Goal: Task Accomplishment & Management: Complete application form

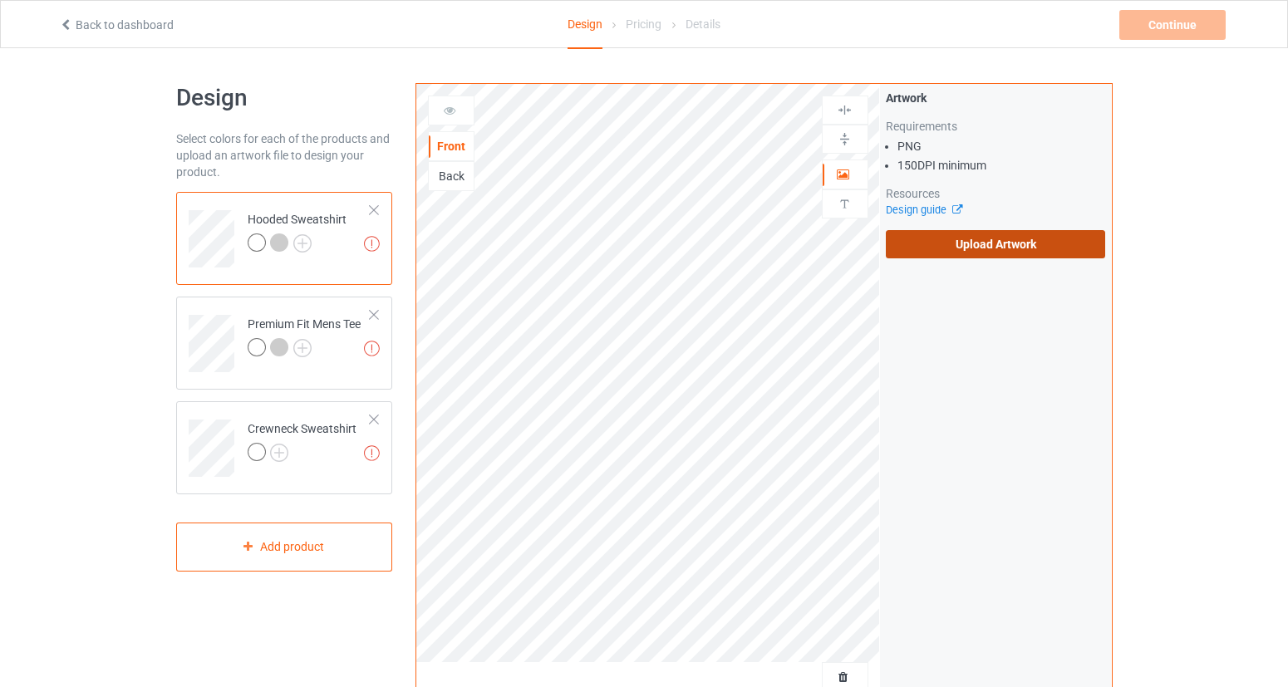
click at [1018, 243] on label "Upload Artwork" at bounding box center [996, 244] width 220 height 28
click at [0, 0] on input "Upload Artwork" at bounding box center [0, 0] width 0 height 0
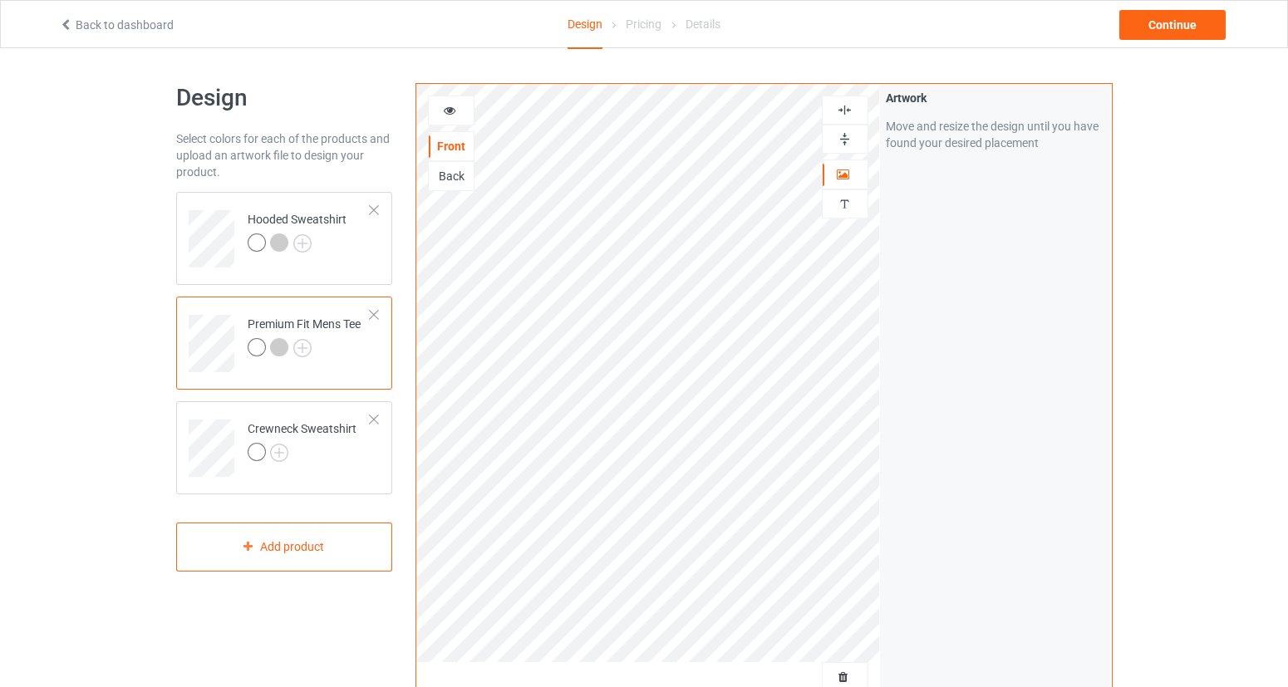
click at [454, 106] on icon at bounding box center [450, 108] width 14 height 12
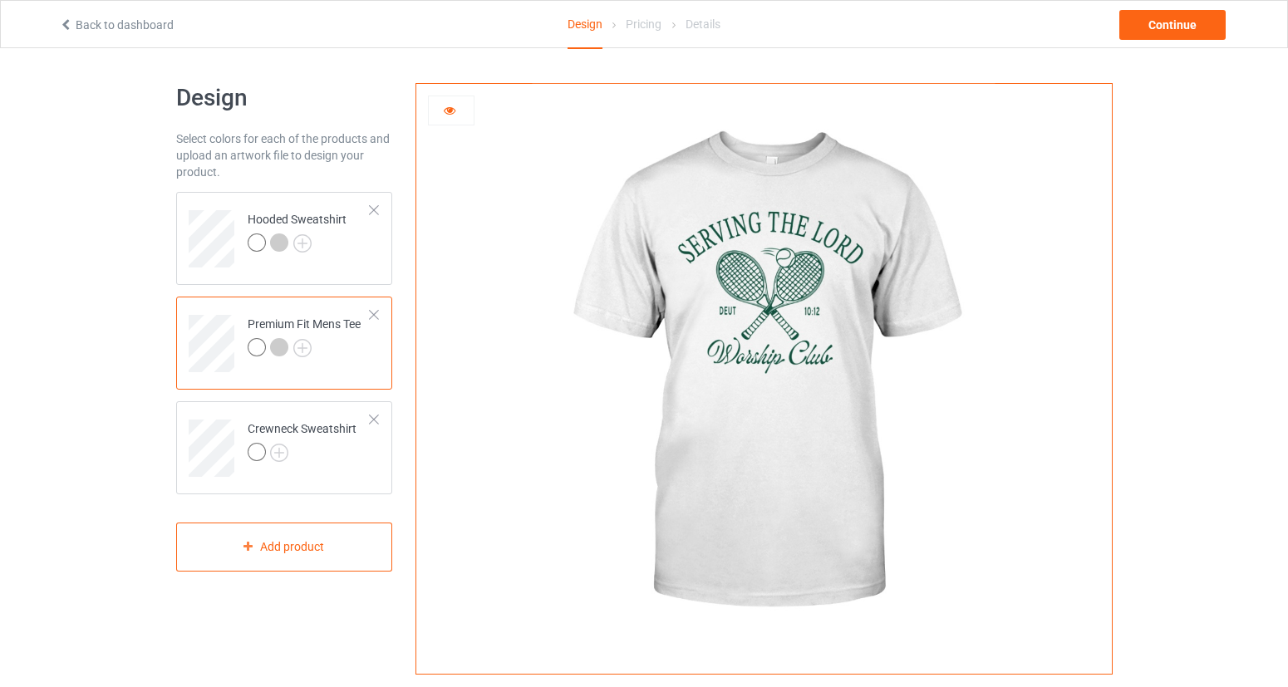
click at [277, 348] on div at bounding box center [279, 347] width 18 height 18
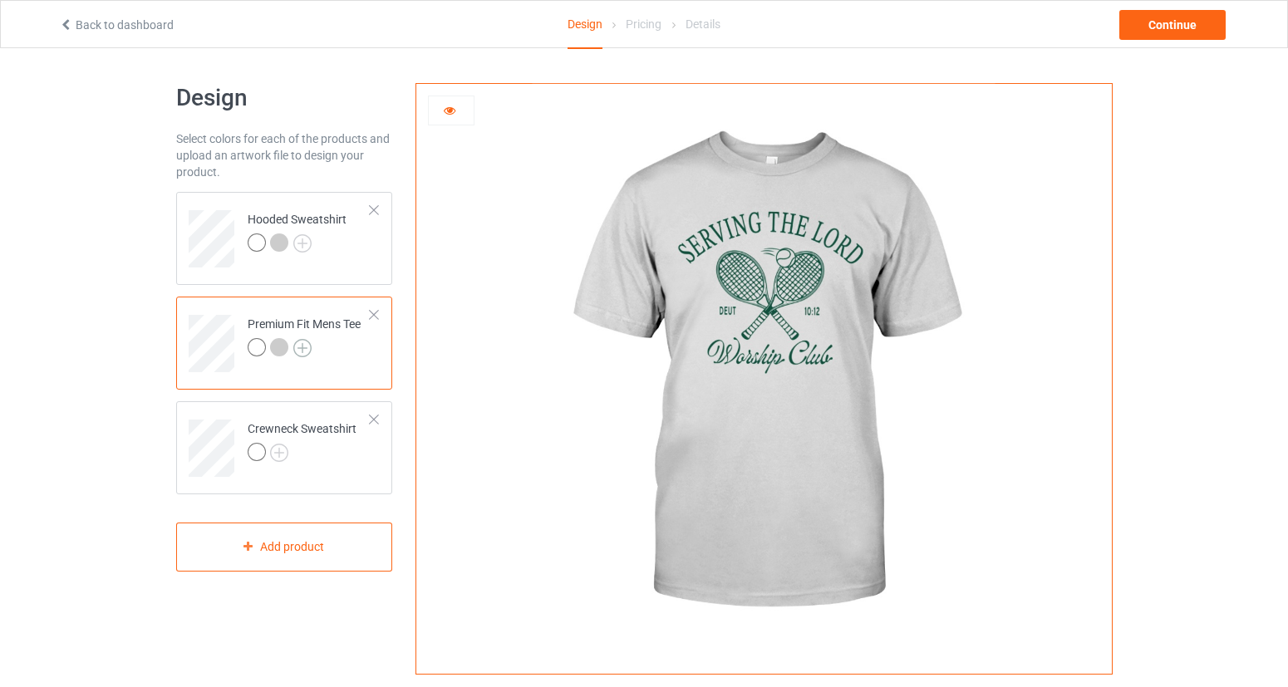
click at [309, 348] on img at bounding box center [302, 348] width 18 height 18
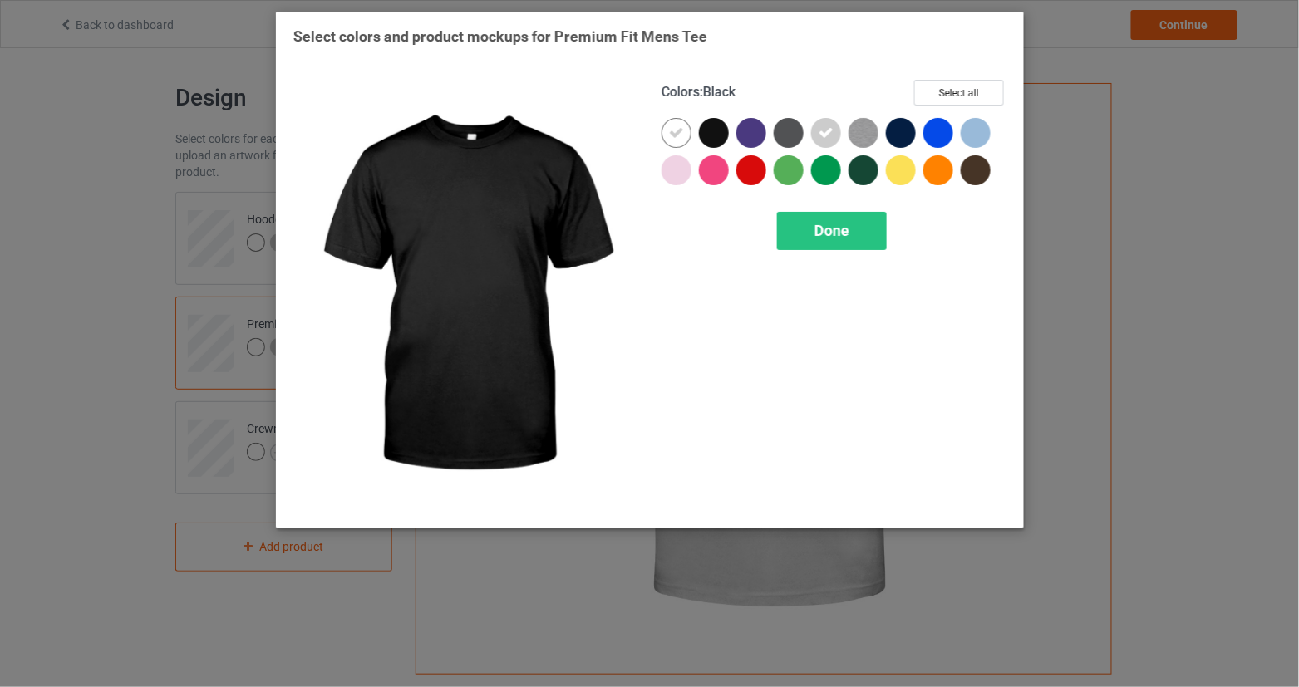
click at [710, 132] on div at bounding box center [714, 133] width 30 height 30
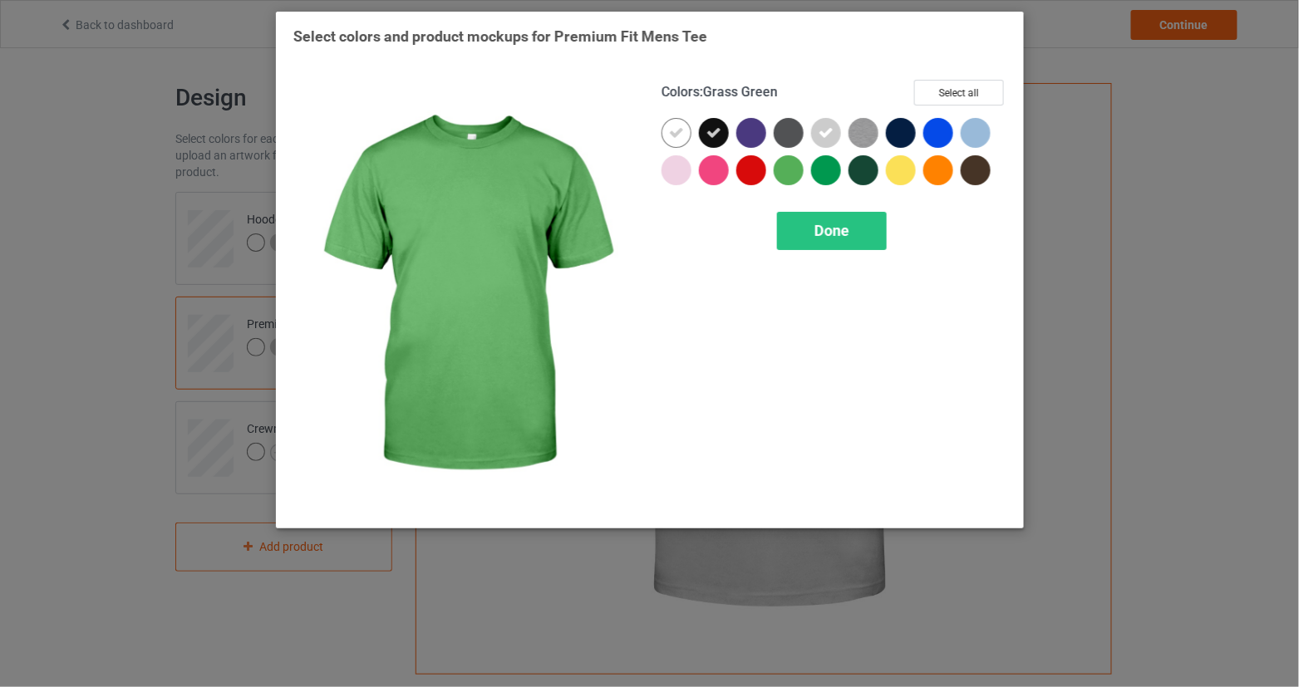
click at [843, 235] on span "Done" at bounding box center [831, 230] width 35 height 17
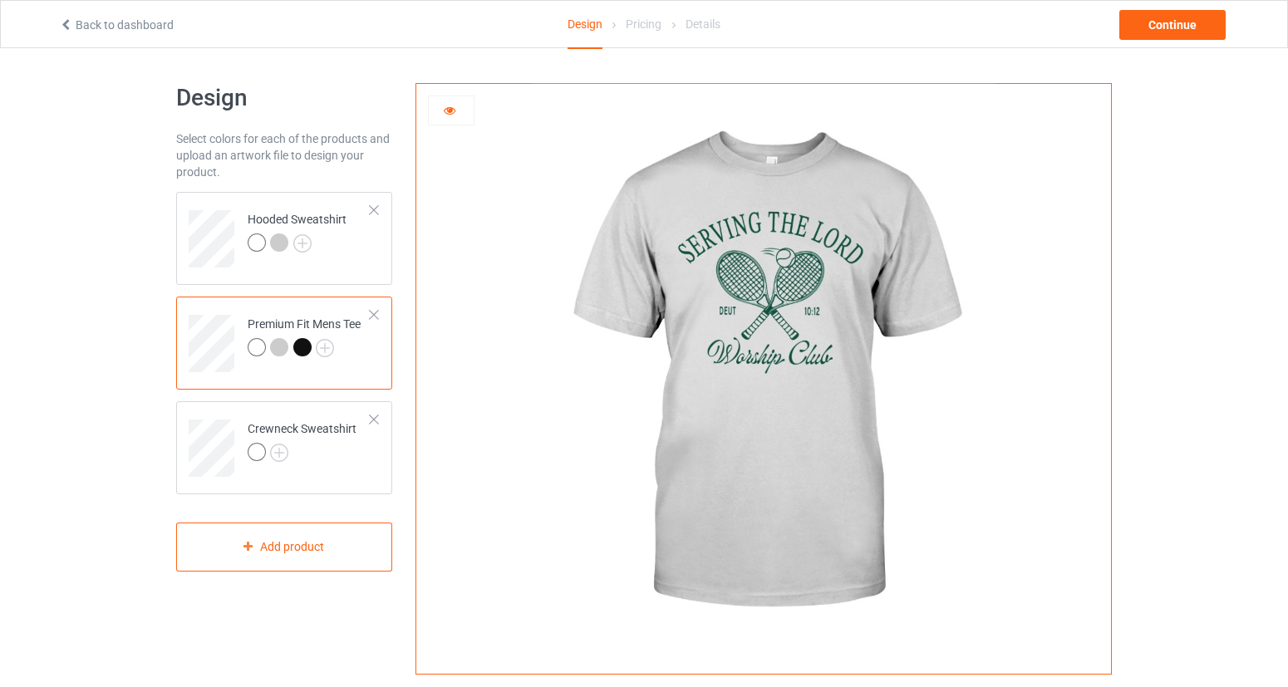
click at [299, 353] on div at bounding box center [302, 347] width 18 height 18
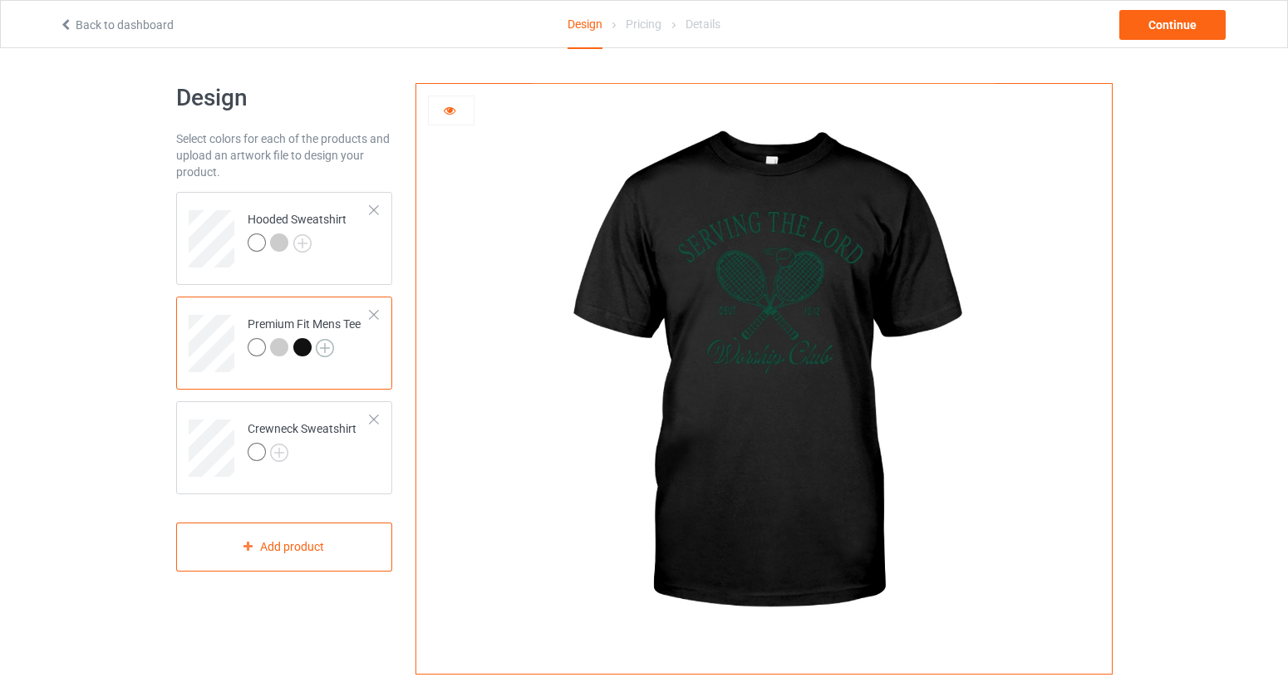
click at [327, 350] on img at bounding box center [325, 348] width 18 height 18
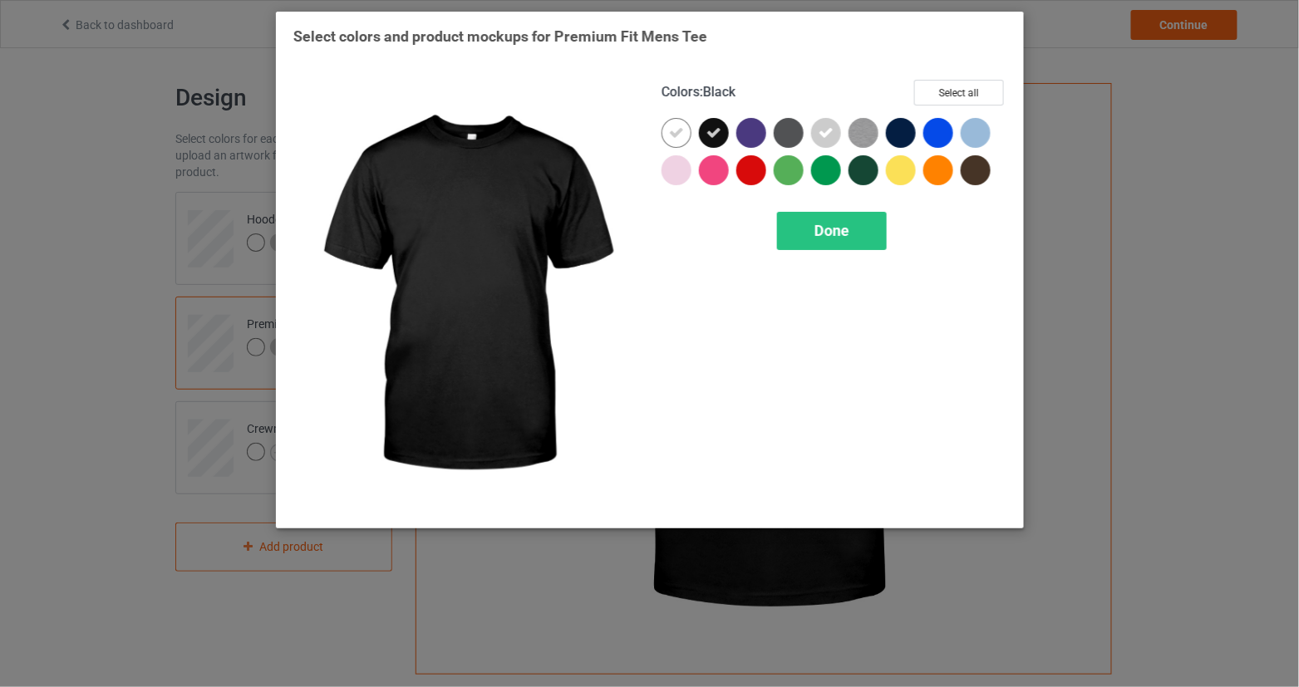
click at [715, 128] on icon at bounding box center [713, 132] width 15 height 15
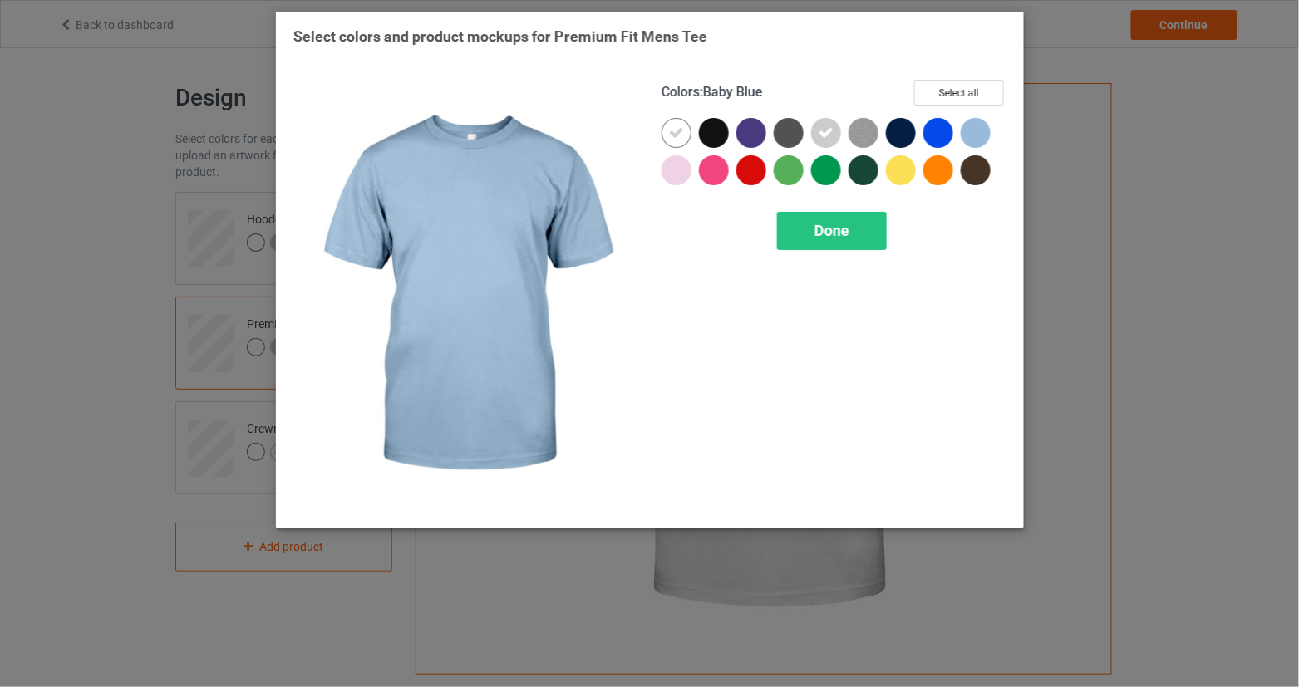
click at [981, 133] on div at bounding box center [975, 133] width 30 height 30
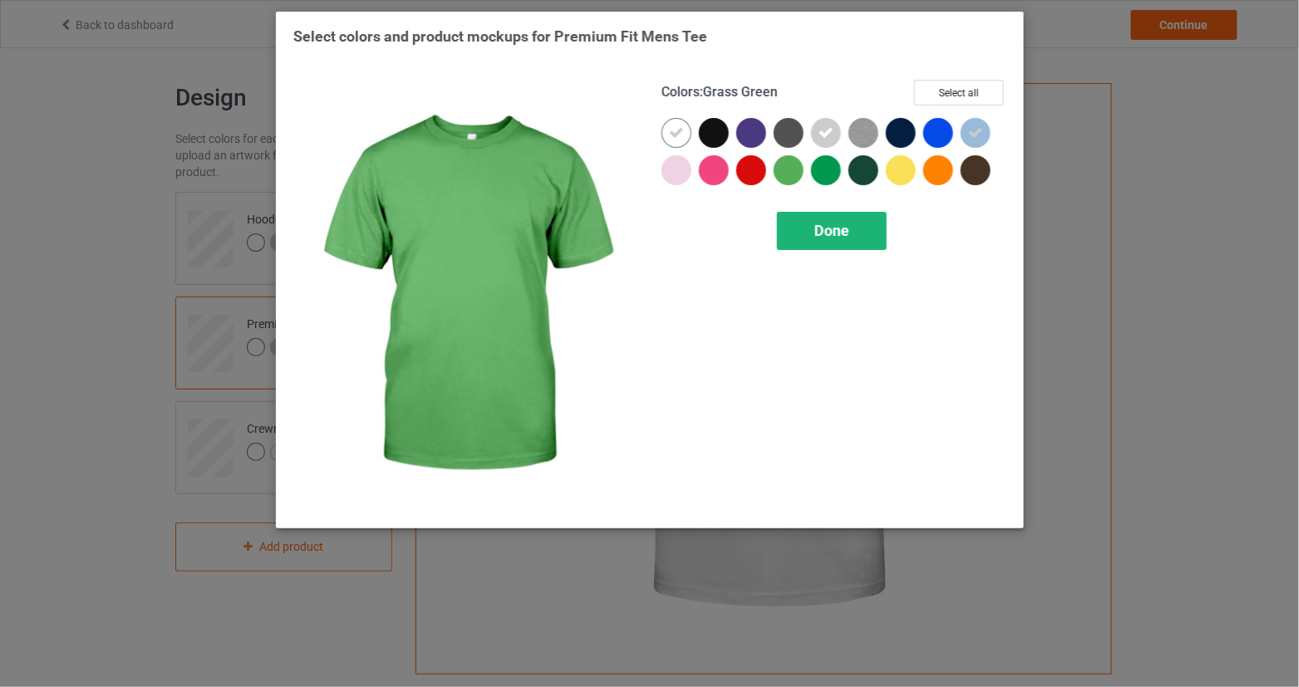
click at [817, 238] on span "Done" at bounding box center [831, 230] width 35 height 17
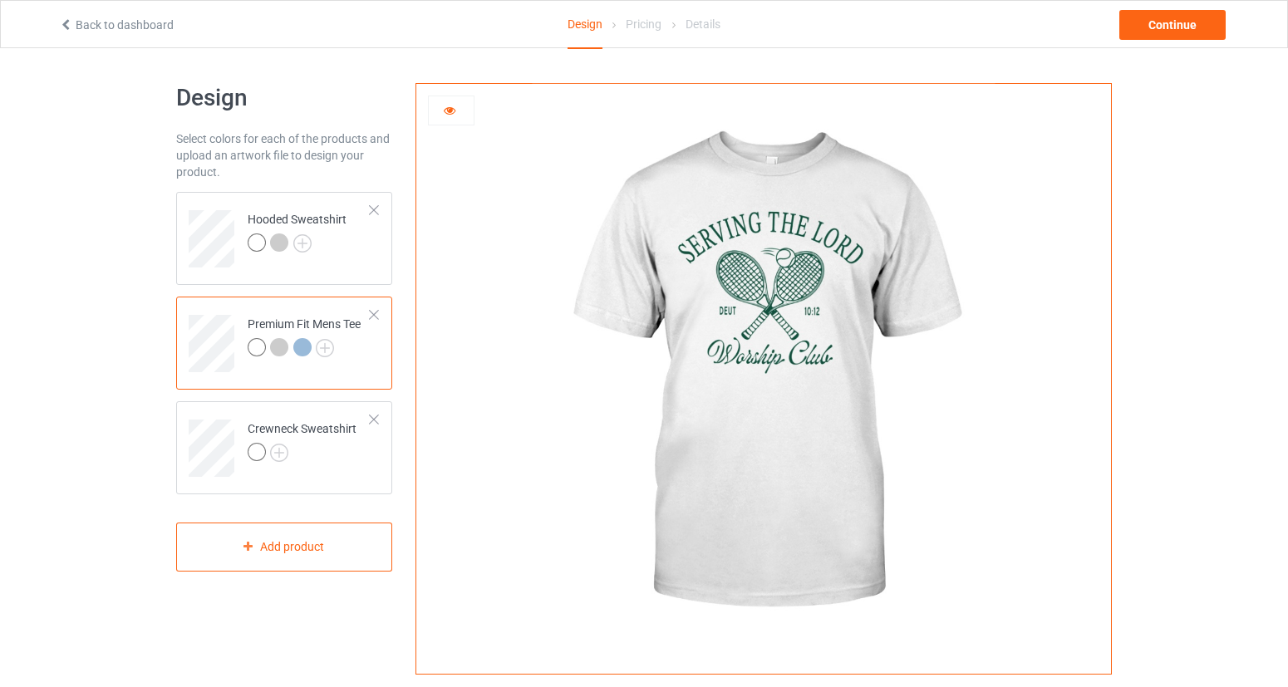
click at [301, 346] on div at bounding box center [302, 347] width 18 height 18
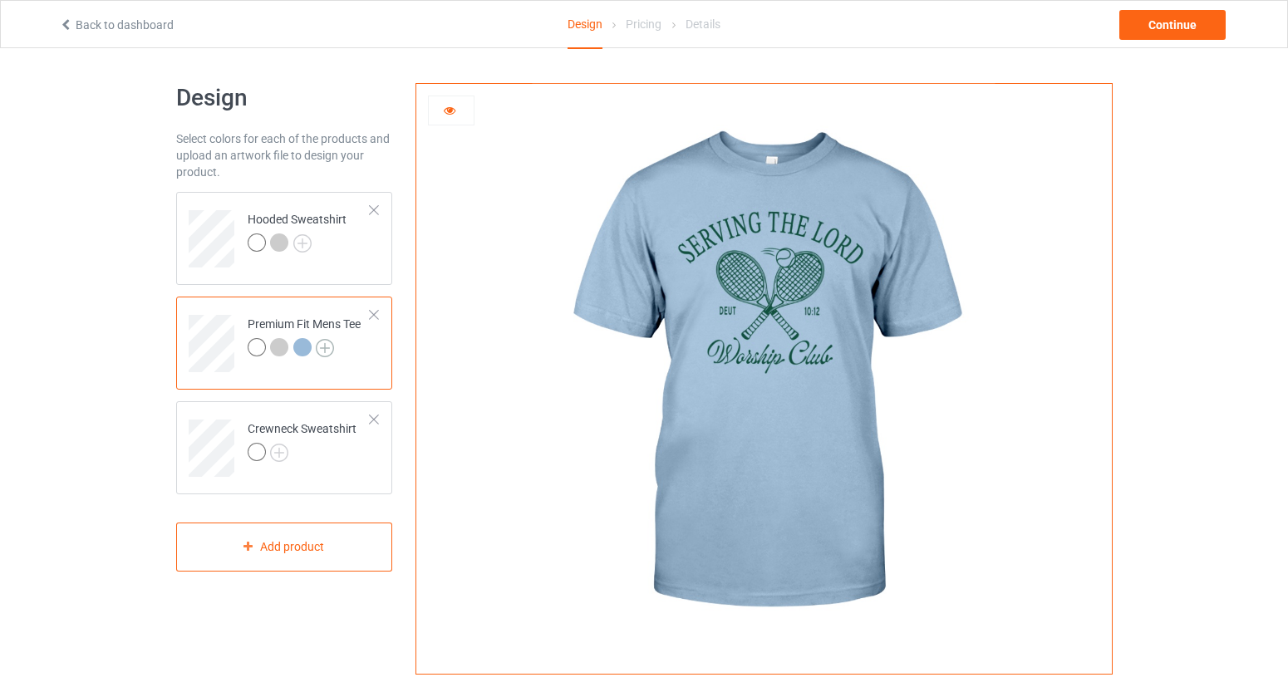
click at [322, 347] on img at bounding box center [325, 348] width 18 height 18
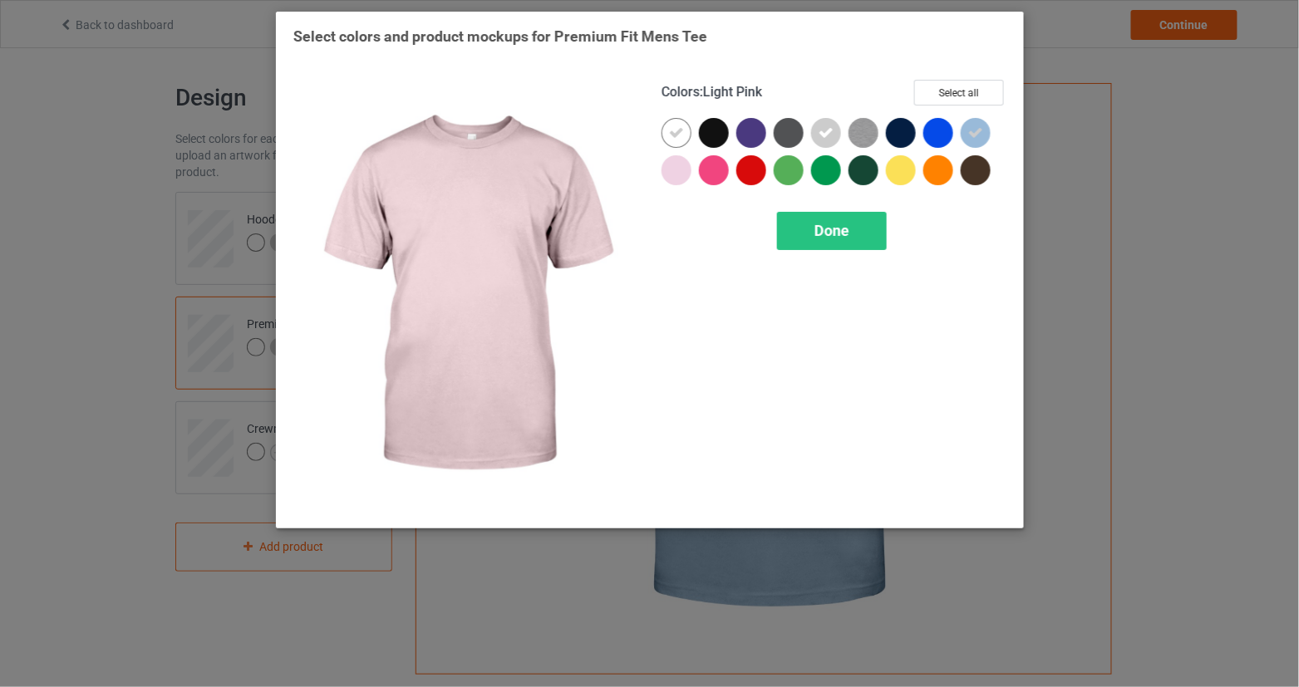
click at [680, 168] on div at bounding box center [676, 170] width 30 height 30
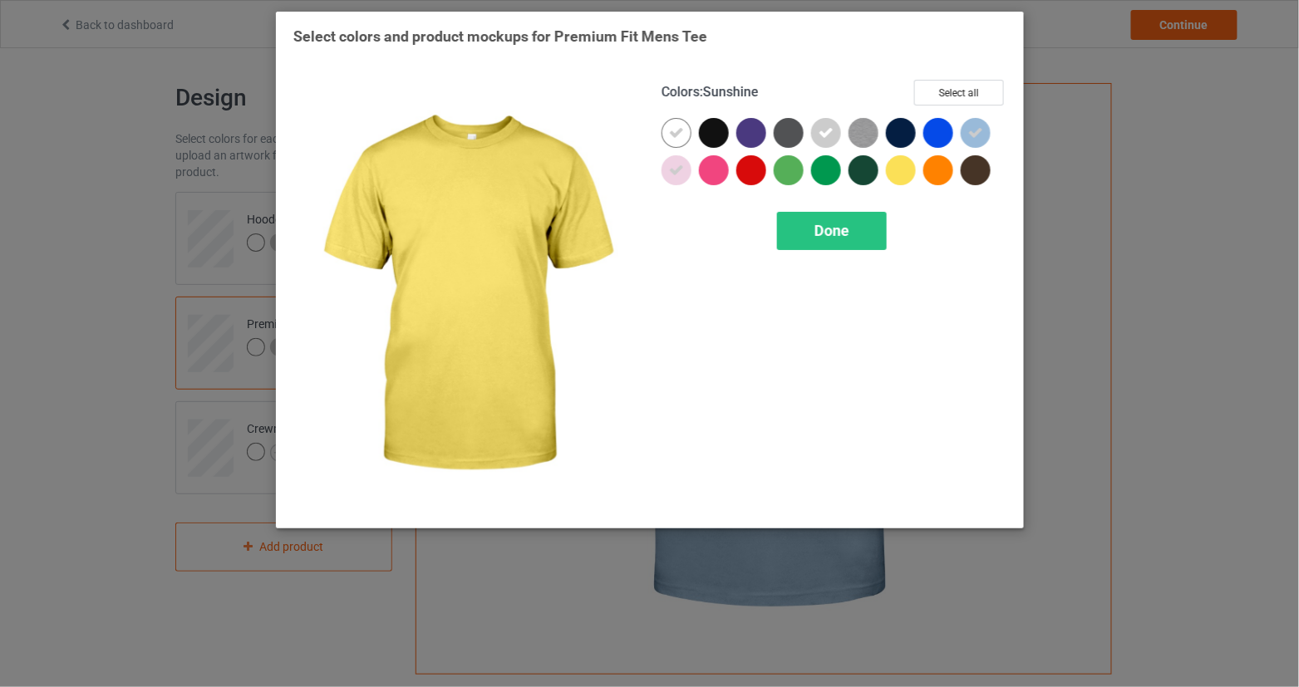
click at [906, 171] on div at bounding box center [901, 170] width 30 height 30
click at [878, 217] on div "Done" at bounding box center [832, 231] width 110 height 38
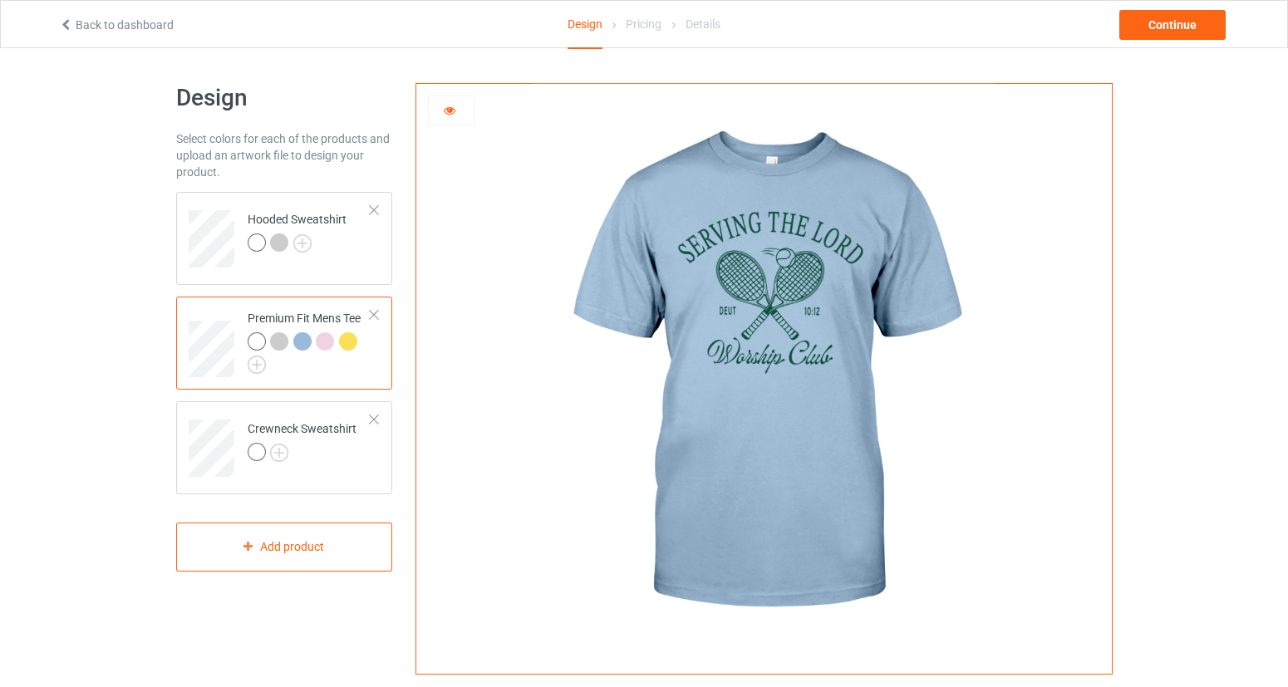
click at [327, 344] on div at bounding box center [325, 341] width 18 height 18
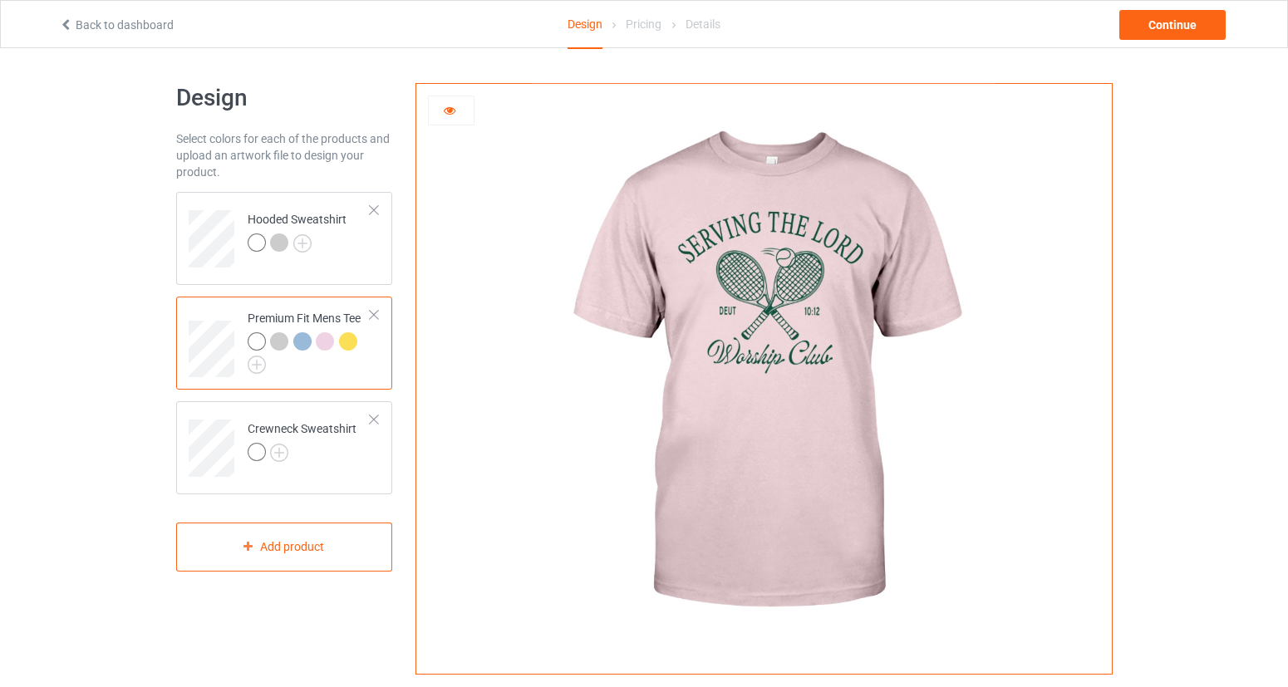
click at [352, 341] on div at bounding box center [348, 341] width 18 height 18
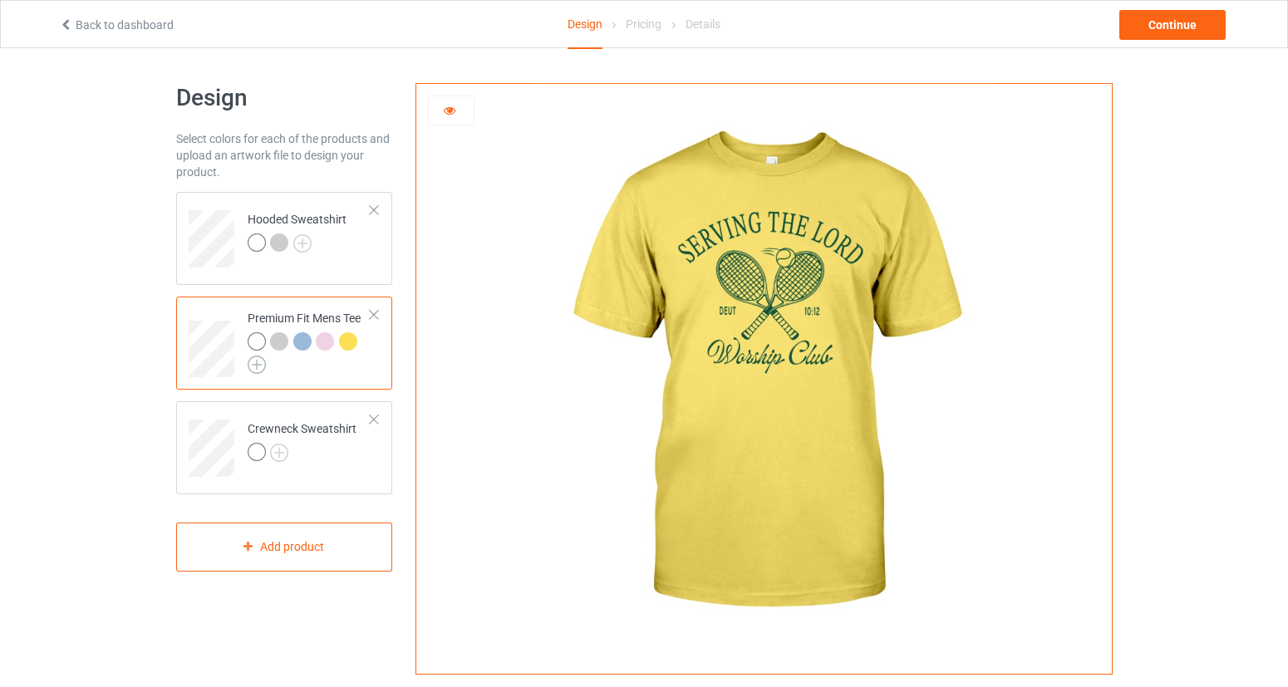
click at [261, 367] on img at bounding box center [257, 365] width 18 height 18
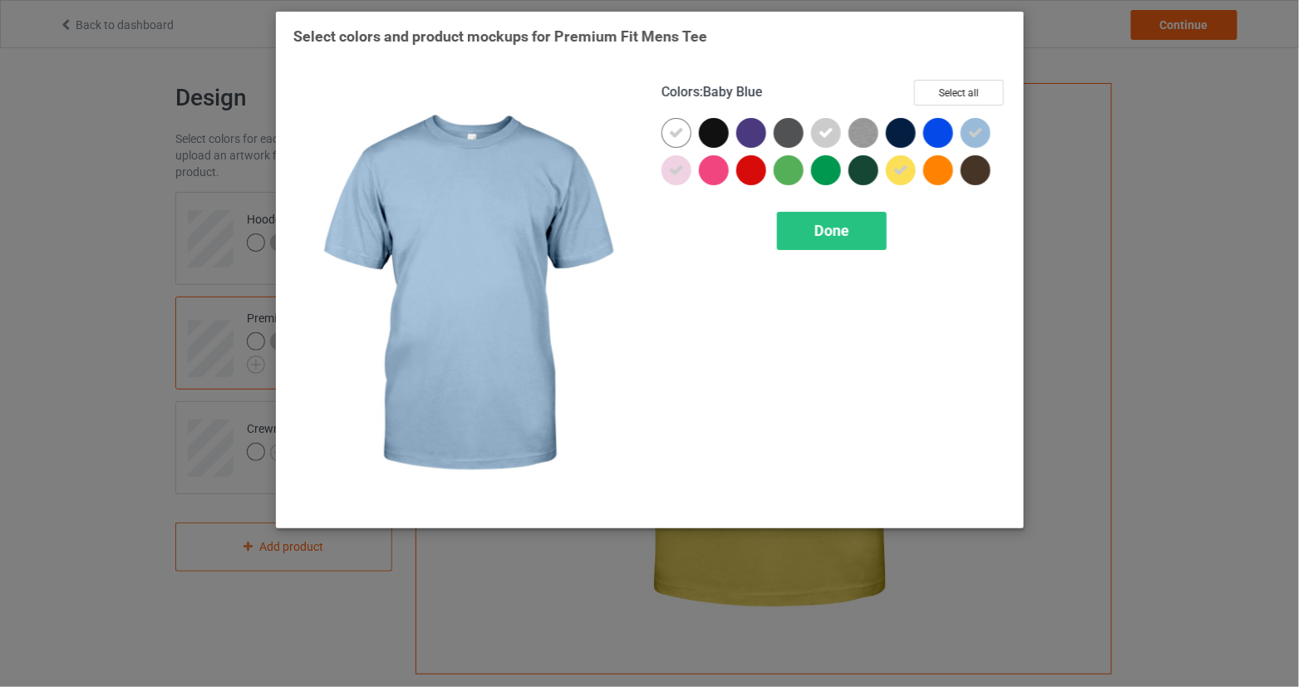
click at [969, 133] on icon at bounding box center [975, 132] width 15 height 15
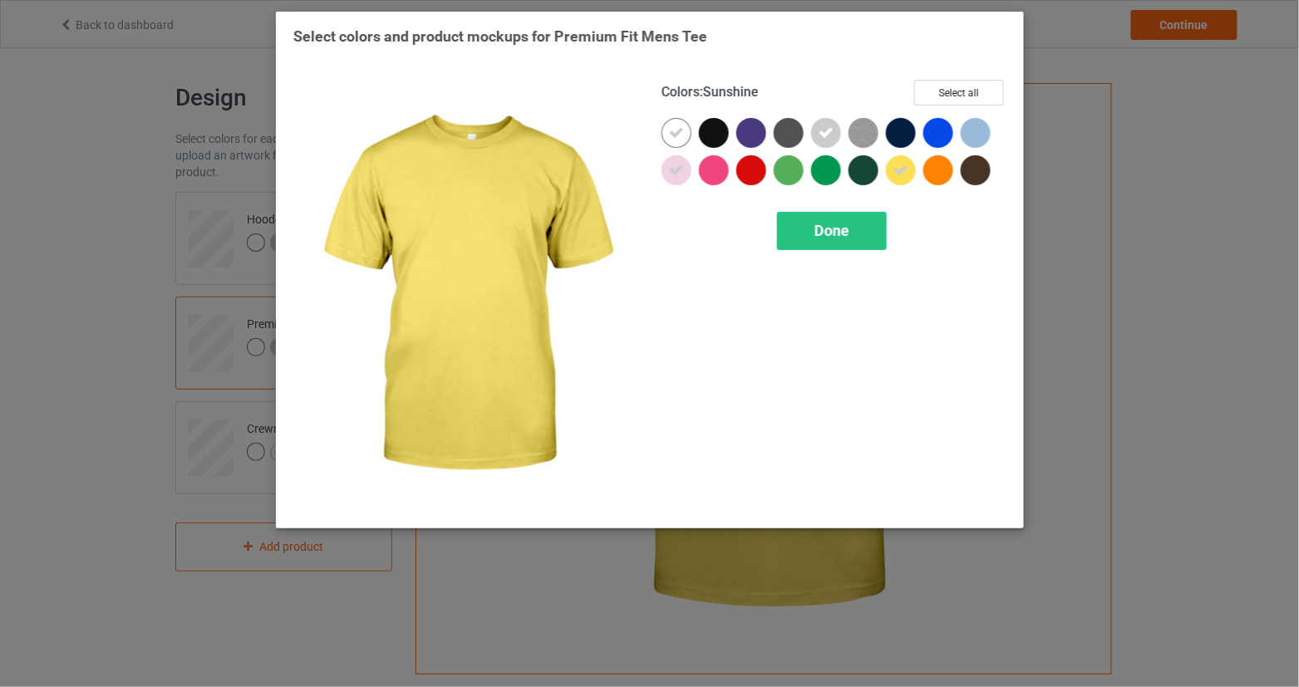
click at [871, 223] on div "Done" at bounding box center [832, 231] width 110 height 38
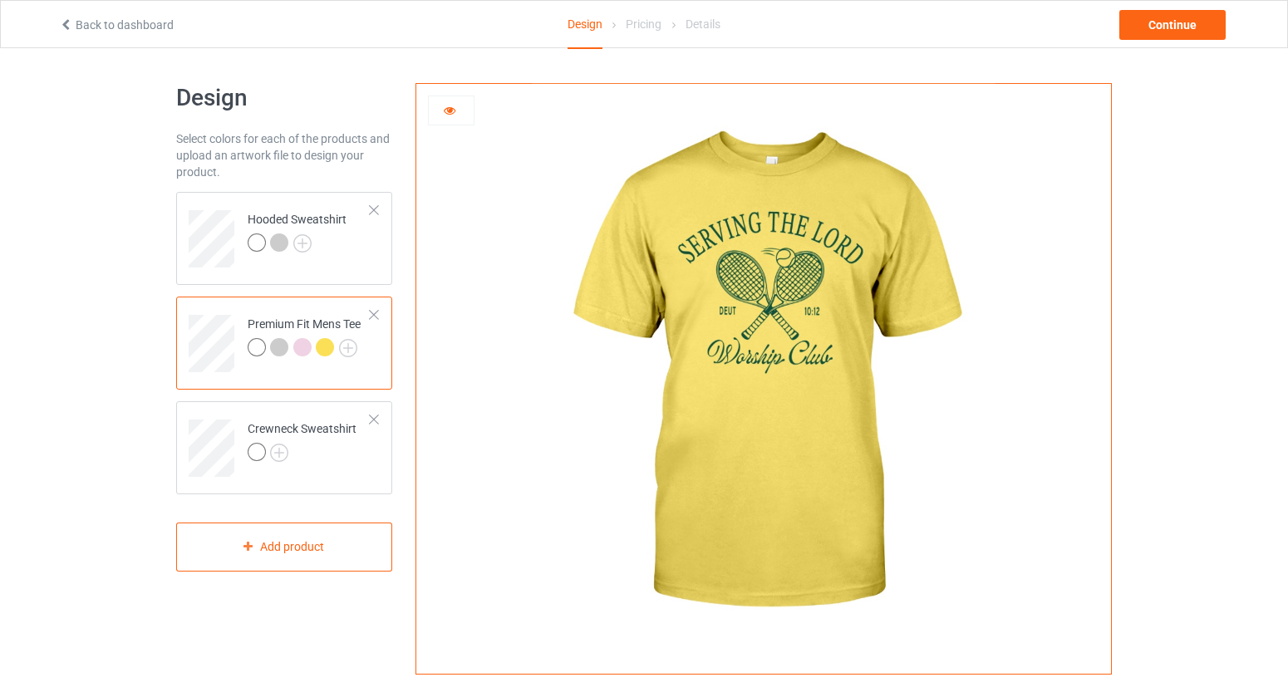
click at [307, 349] on div at bounding box center [302, 347] width 18 height 18
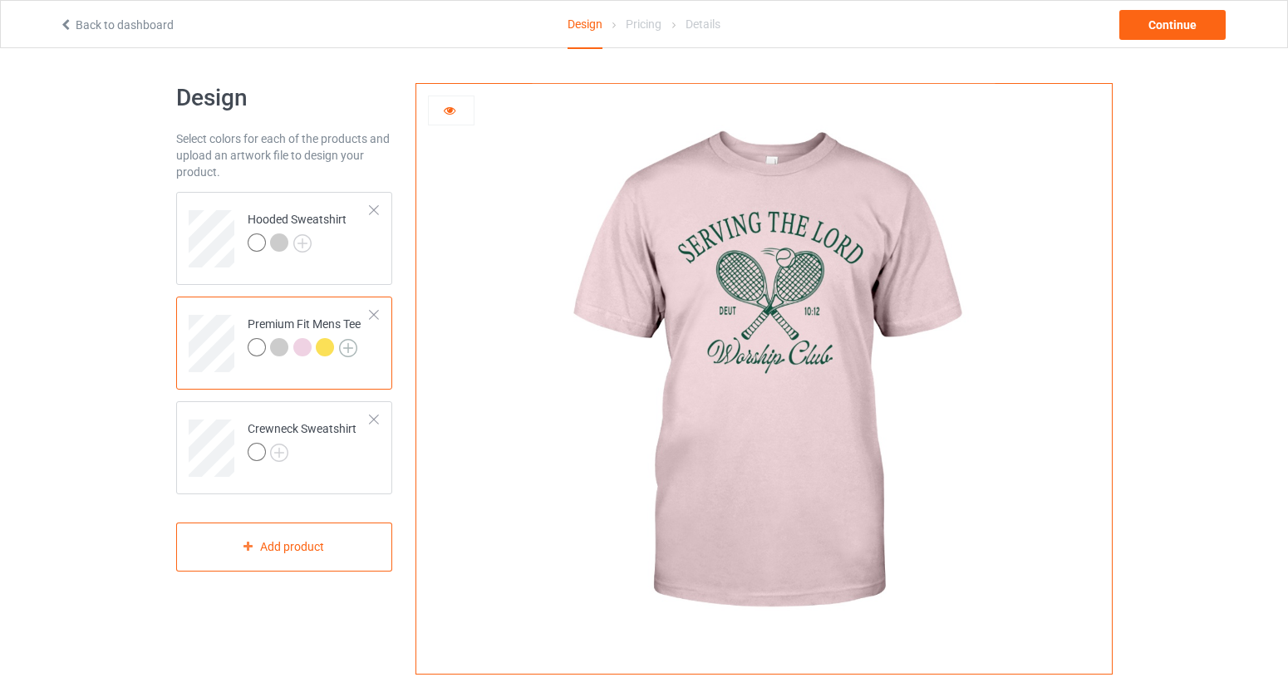
click at [353, 348] on img at bounding box center [348, 348] width 18 height 18
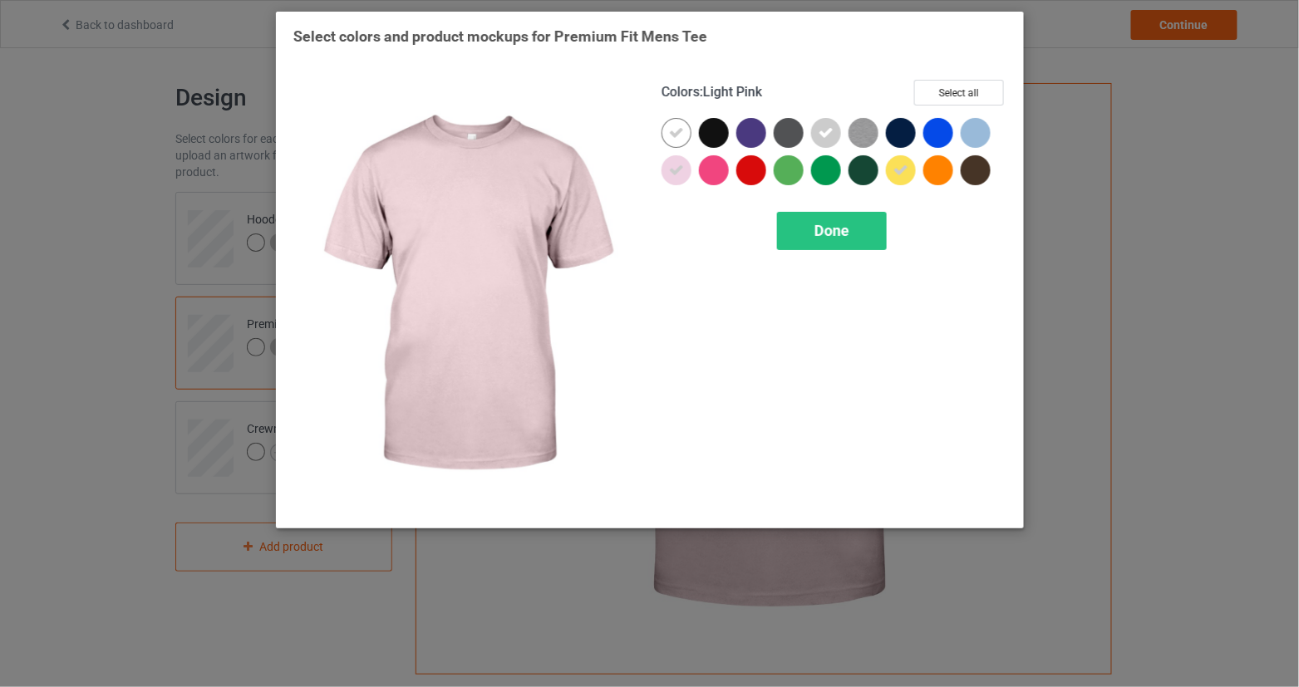
click at [684, 172] on div at bounding box center [676, 170] width 30 height 30
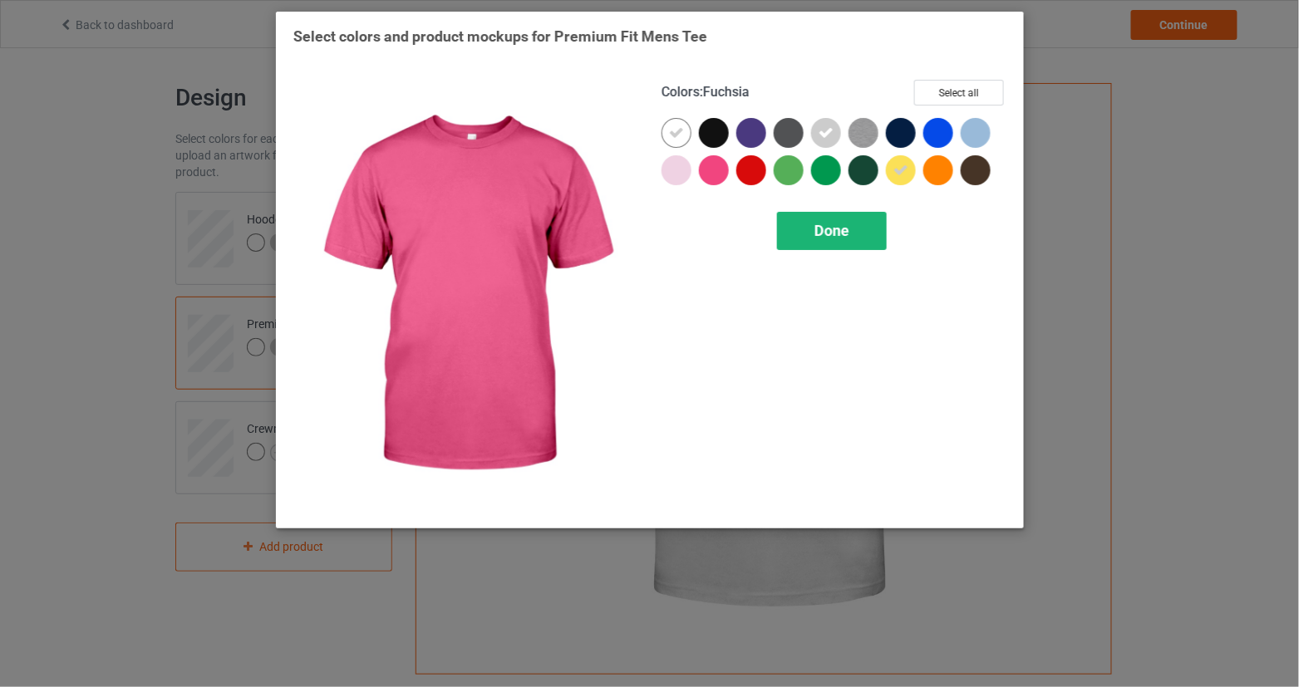
click at [833, 220] on div "Done" at bounding box center [832, 231] width 110 height 38
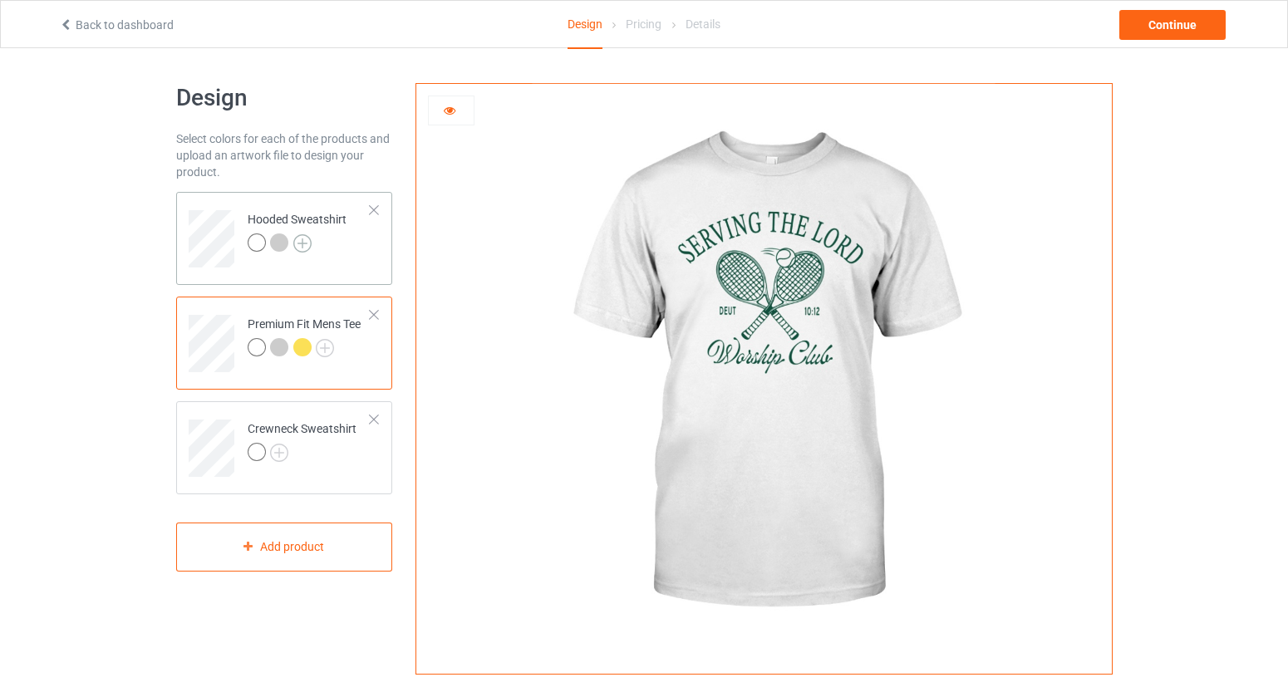
click at [306, 241] on img at bounding box center [302, 243] width 18 height 18
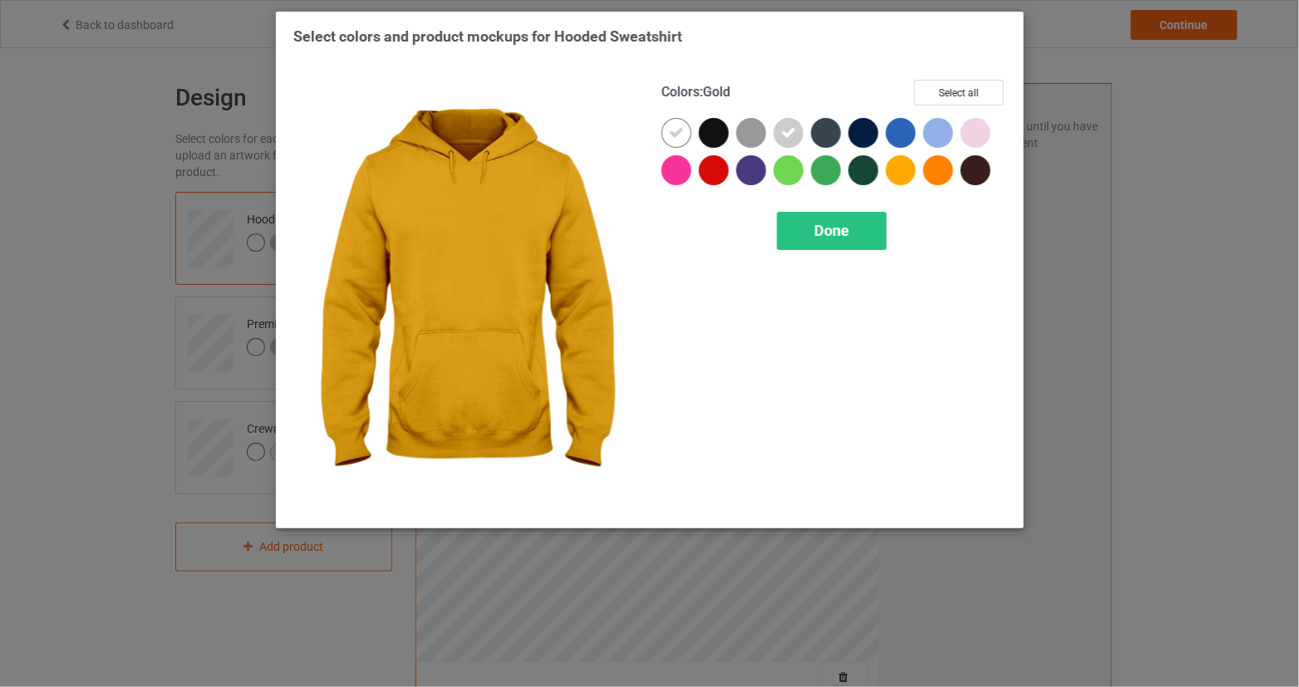
click at [904, 167] on div at bounding box center [901, 170] width 30 height 30
click at [916, 157] on div at bounding box center [904, 173] width 37 height 37
click at [901, 177] on div at bounding box center [901, 170] width 30 height 30
click at [822, 238] on span "Done" at bounding box center [831, 230] width 35 height 17
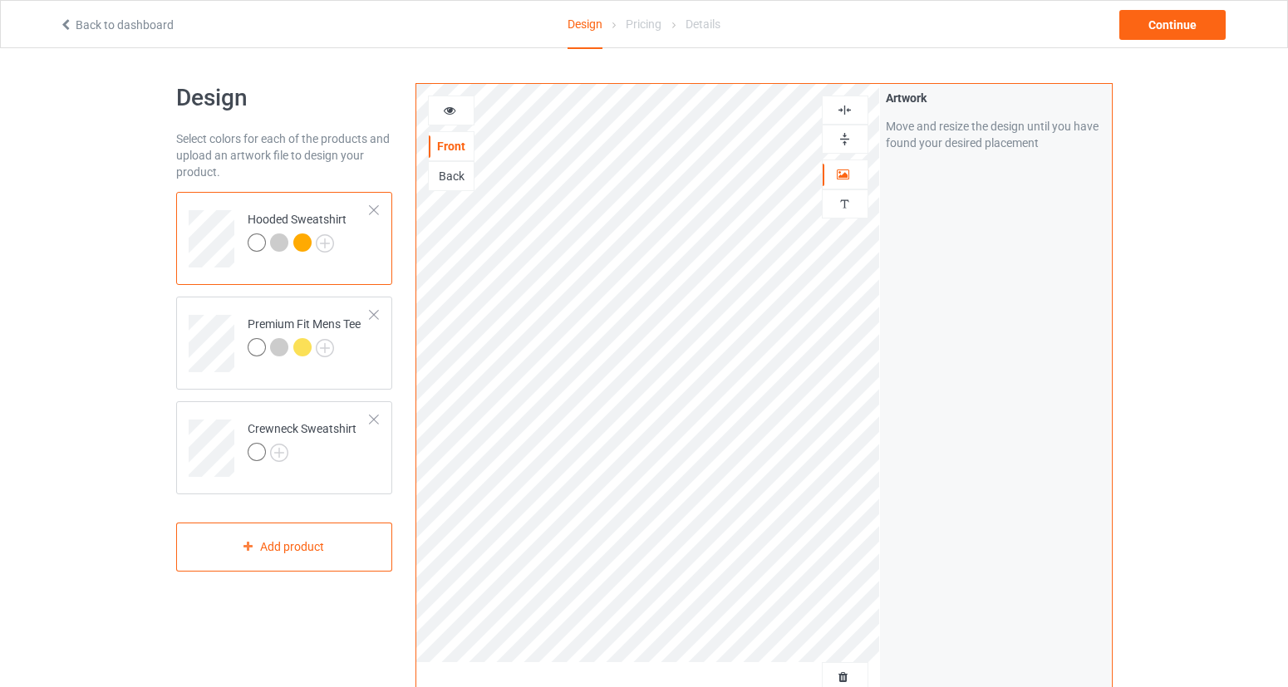
click at [312, 241] on div at bounding box center [304, 244] width 23 height 23
click at [448, 114] on icon at bounding box center [450, 108] width 14 height 12
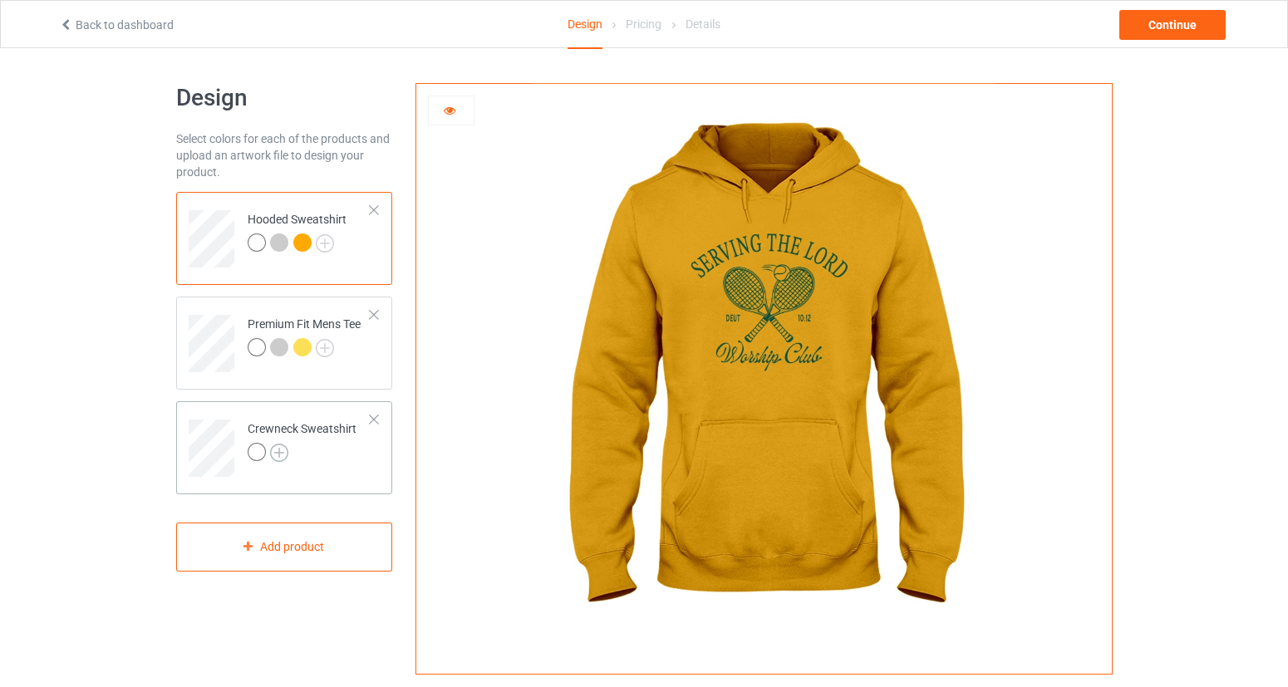
click at [283, 452] on img at bounding box center [279, 453] width 18 height 18
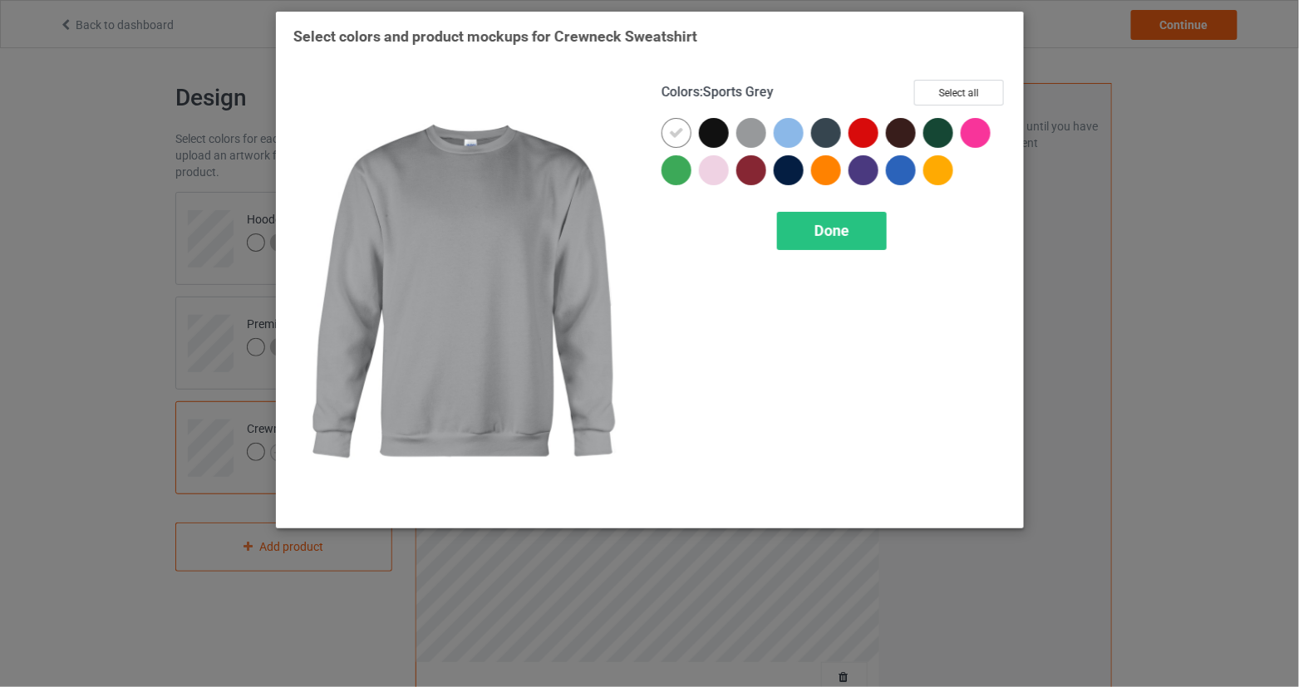
click at [740, 140] on div at bounding box center [751, 133] width 30 height 30
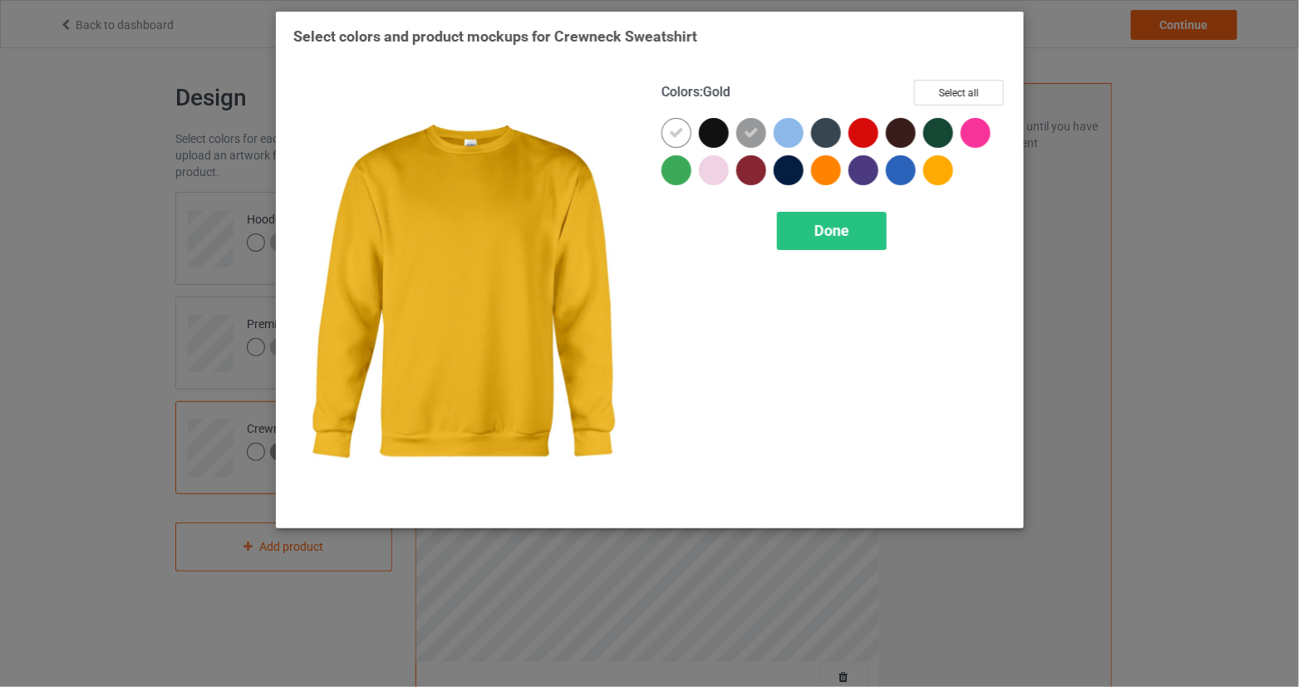
click at [927, 174] on div at bounding box center [938, 170] width 30 height 30
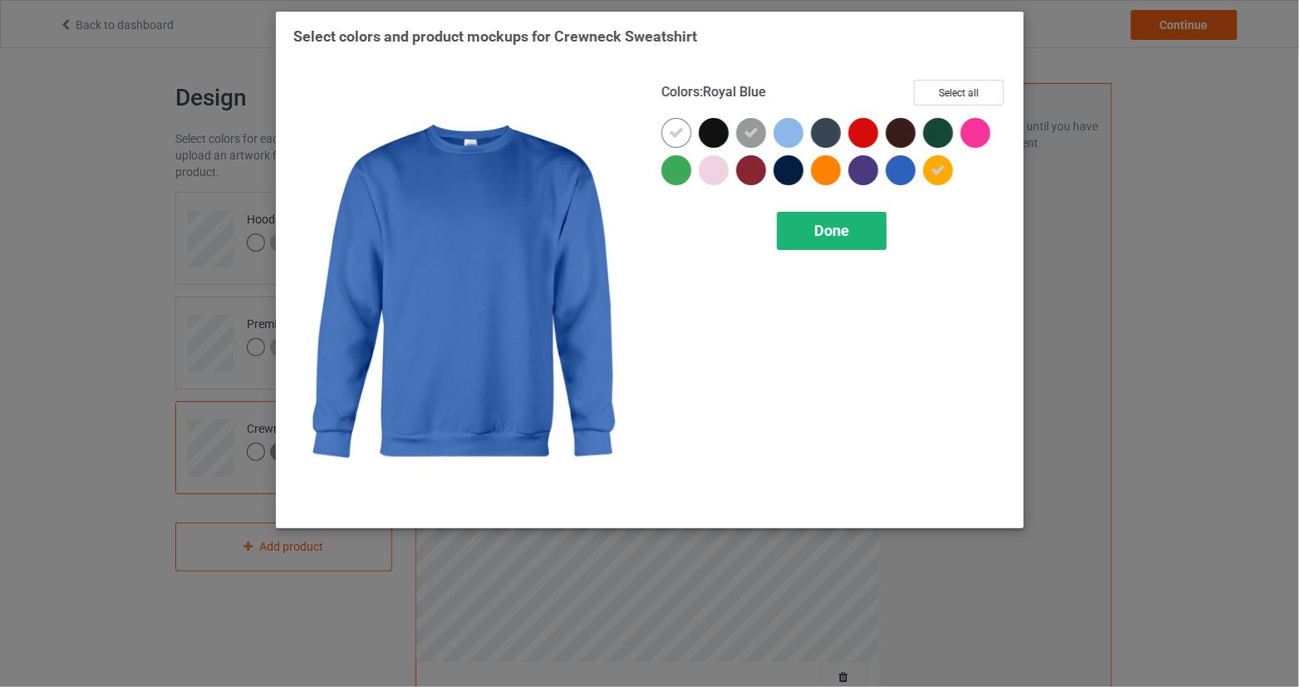
click at [834, 236] on span "Done" at bounding box center [831, 230] width 35 height 17
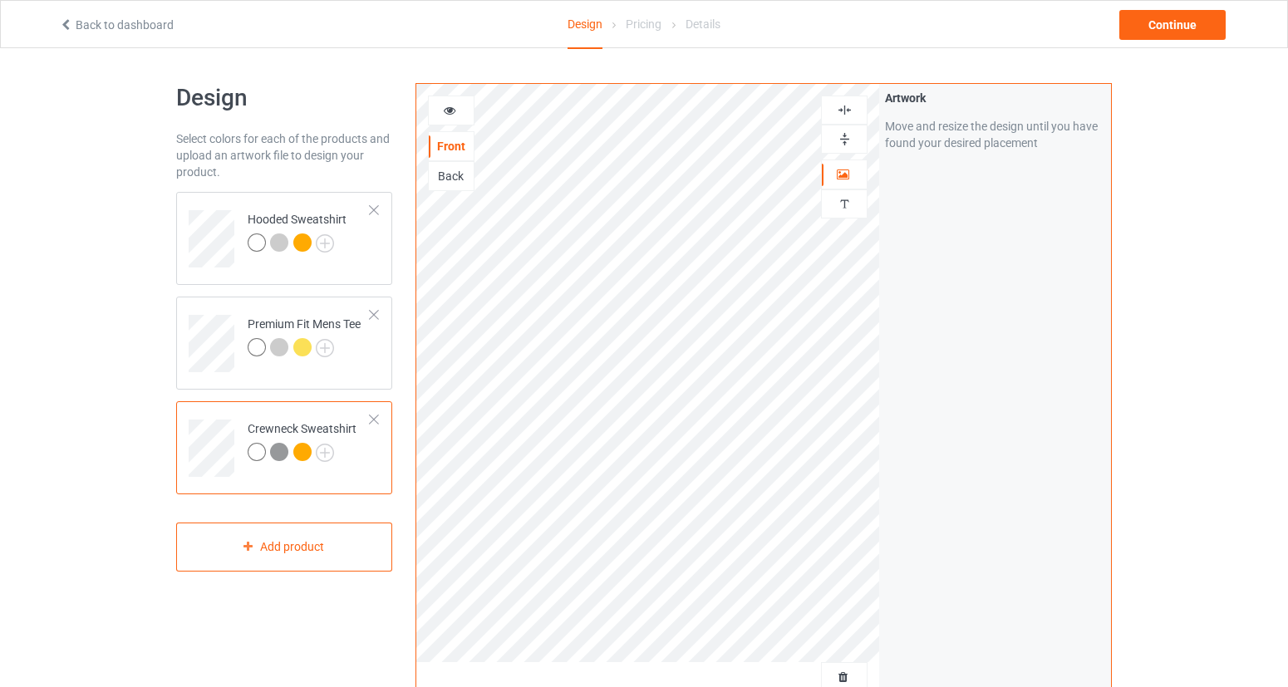
click at [283, 452] on div at bounding box center [279, 452] width 18 height 18
click at [458, 108] on div at bounding box center [451, 110] width 45 height 17
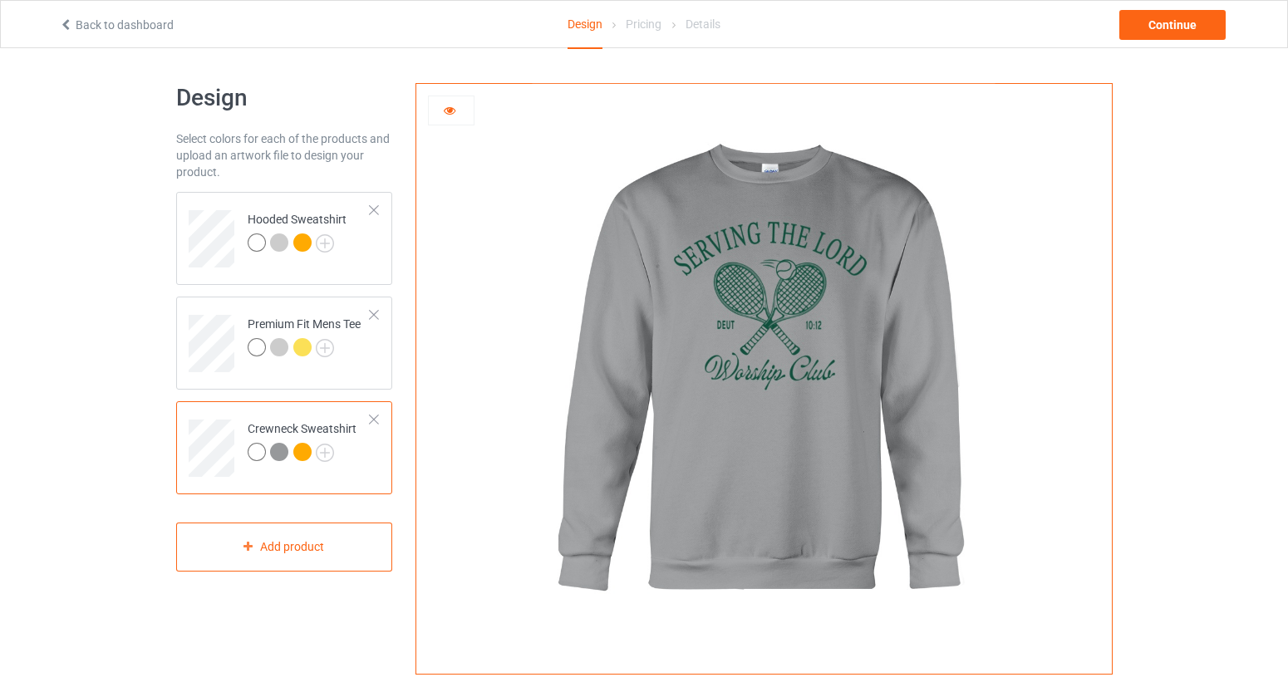
click at [458, 108] on div at bounding box center [451, 110] width 45 height 17
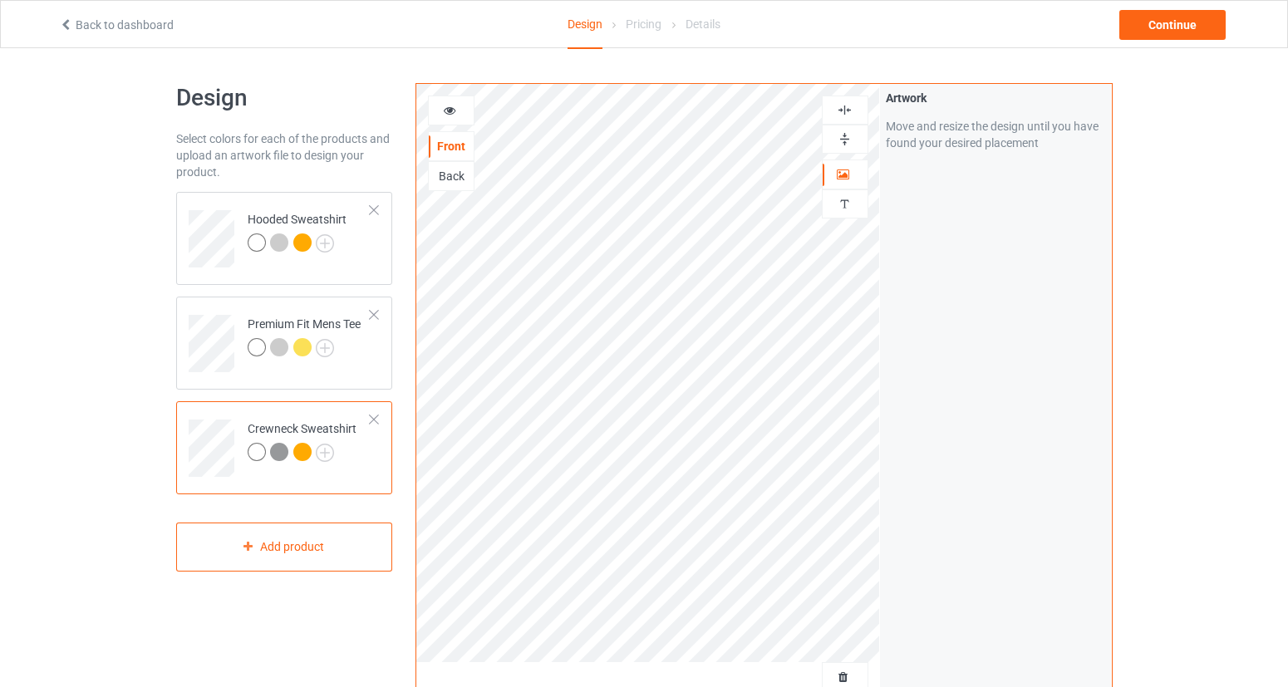
click at [252, 455] on div at bounding box center [257, 452] width 18 height 18
click at [459, 111] on div at bounding box center [451, 110] width 45 height 17
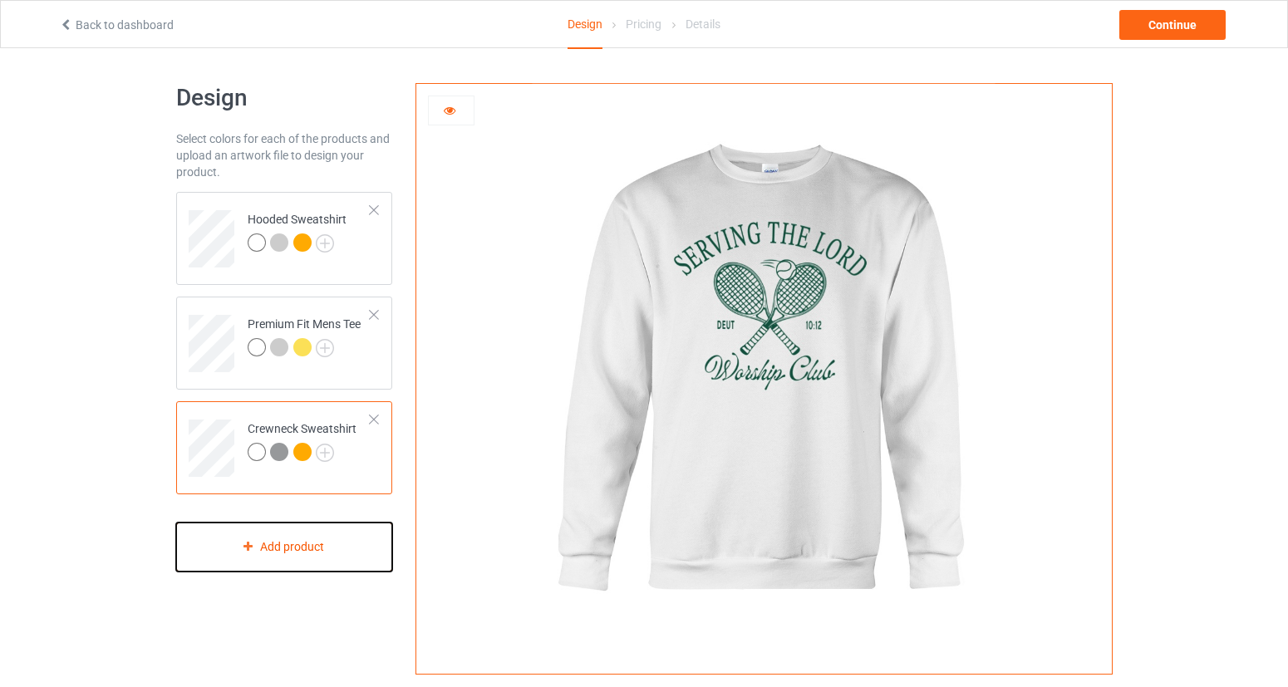
click at [273, 536] on div "Add product" at bounding box center [284, 547] width 217 height 49
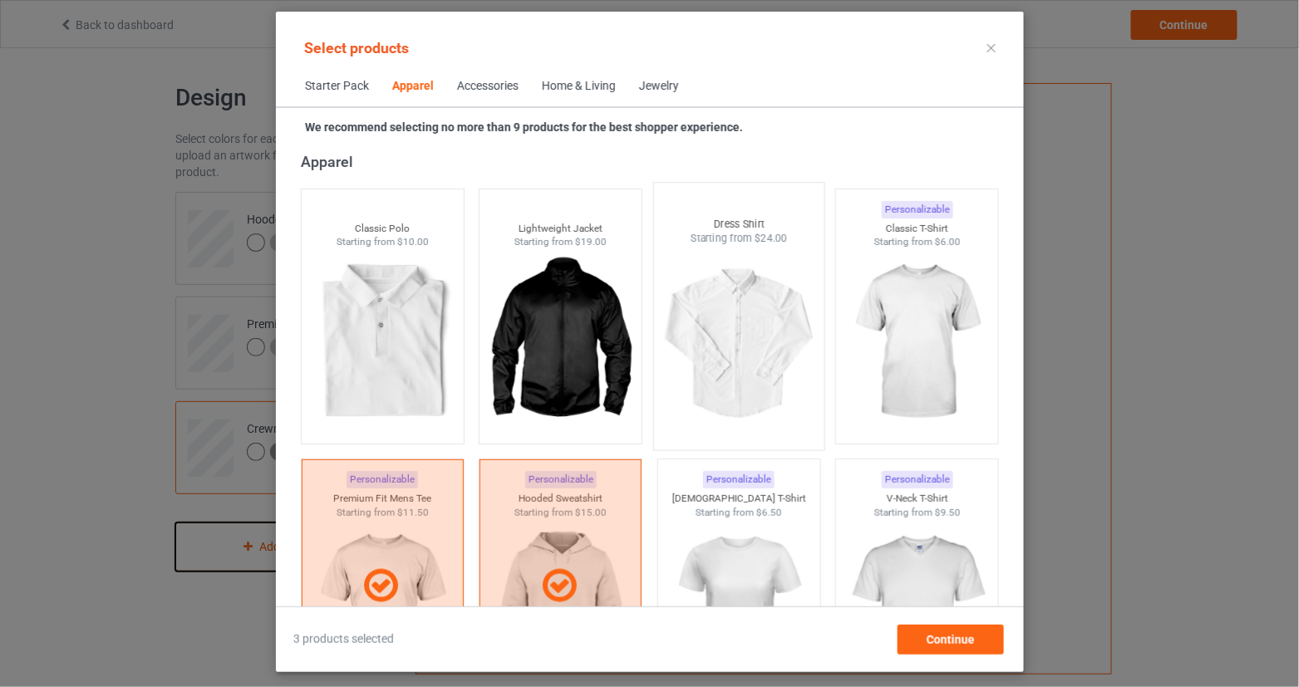
scroll to position [637, 0]
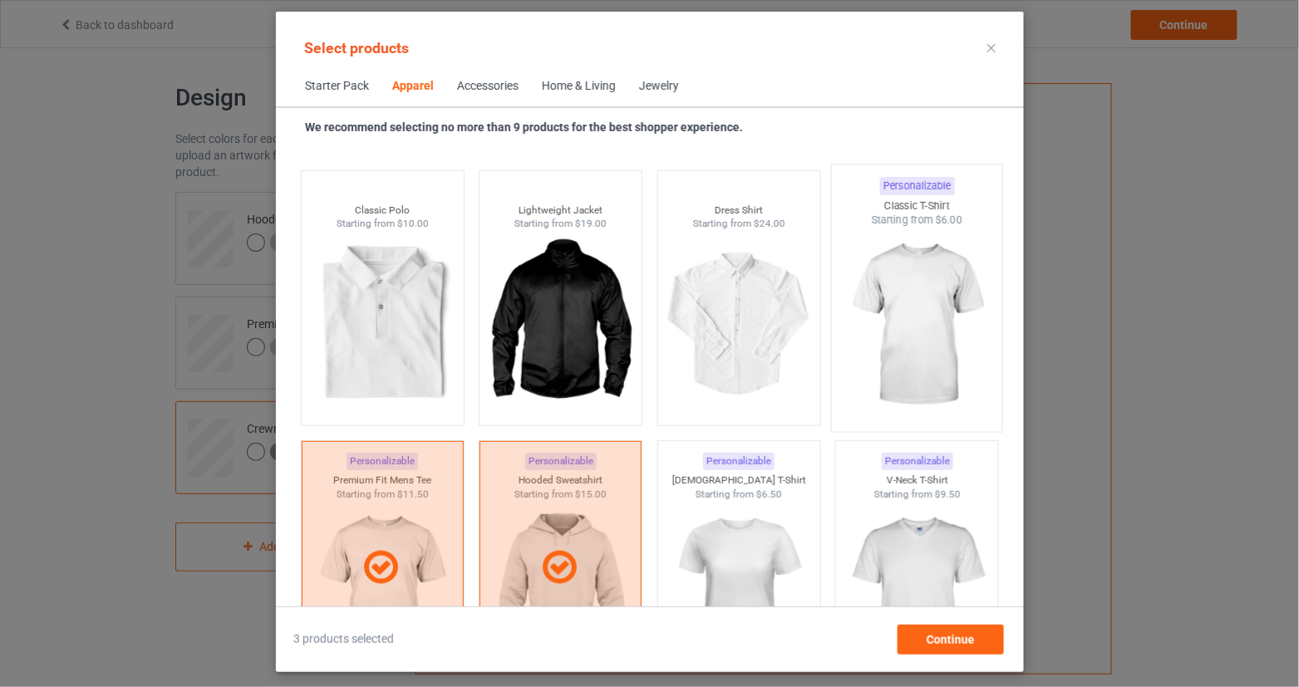
click at [873, 284] on img at bounding box center [916, 325] width 156 height 195
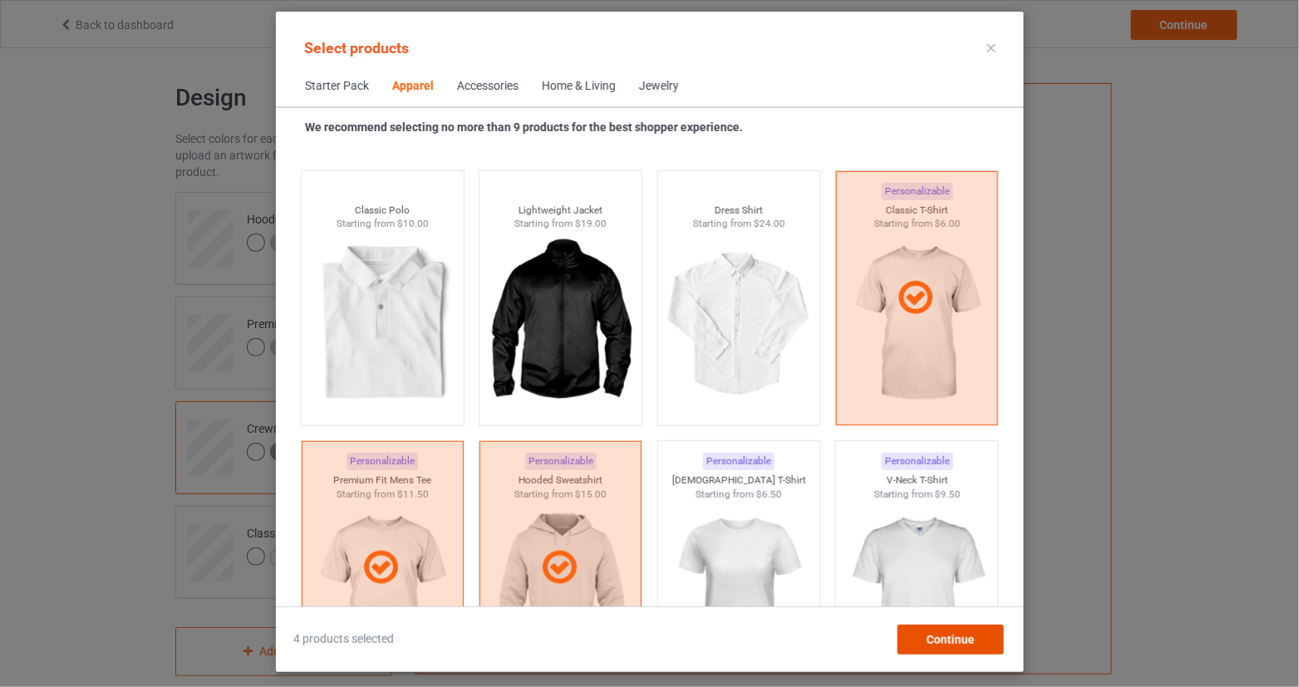
click at [971, 639] on span "Continue" at bounding box center [950, 639] width 48 height 13
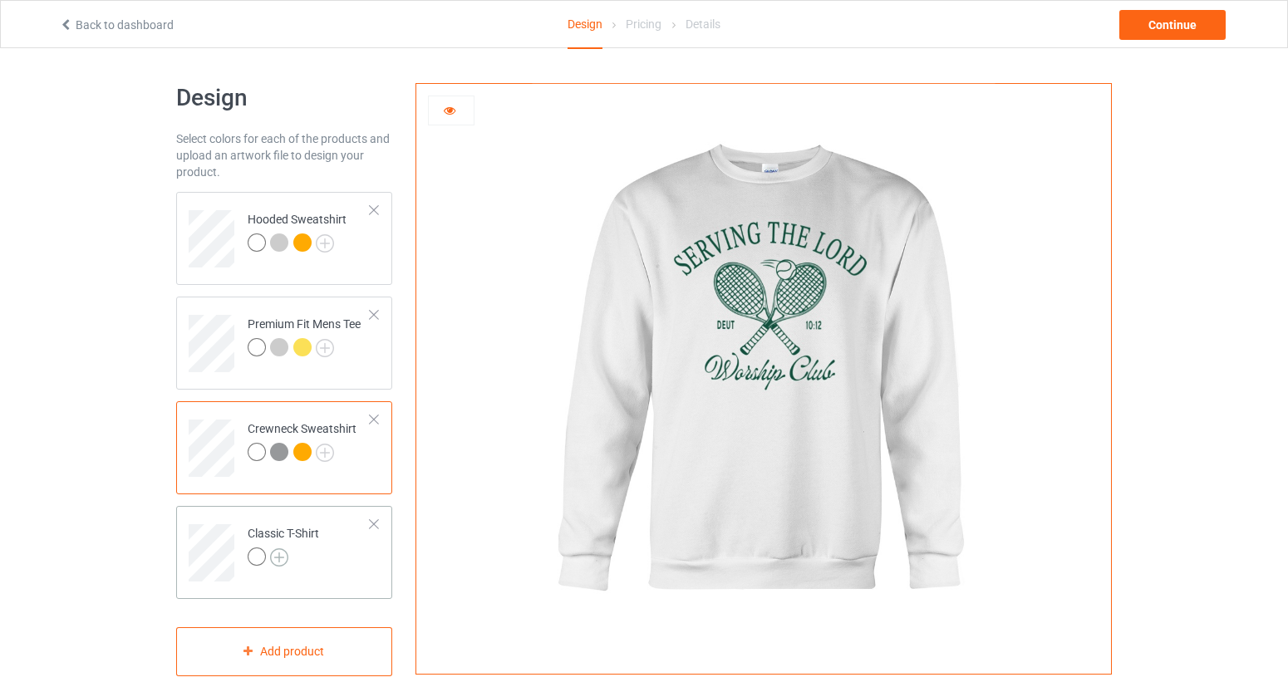
click at [276, 557] on img at bounding box center [279, 557] width 18 height 18
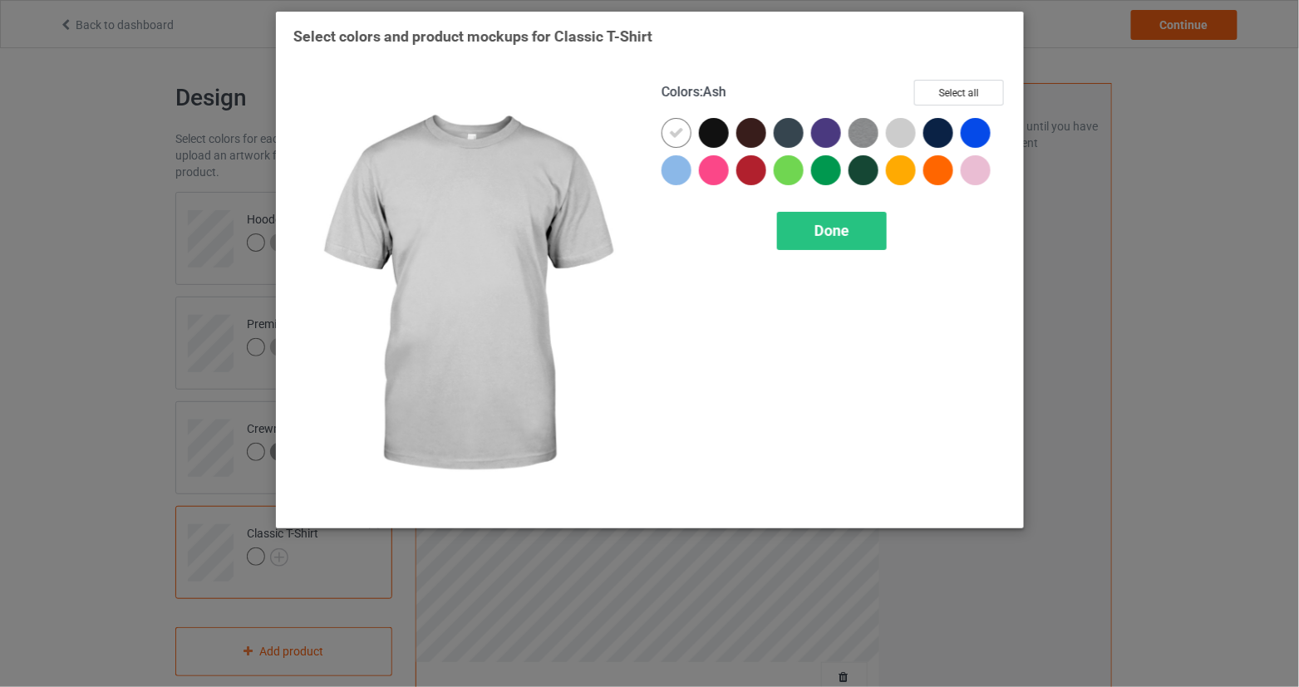
click at [906, 136] on div at bounding box center [901, 133] width 30 height 30
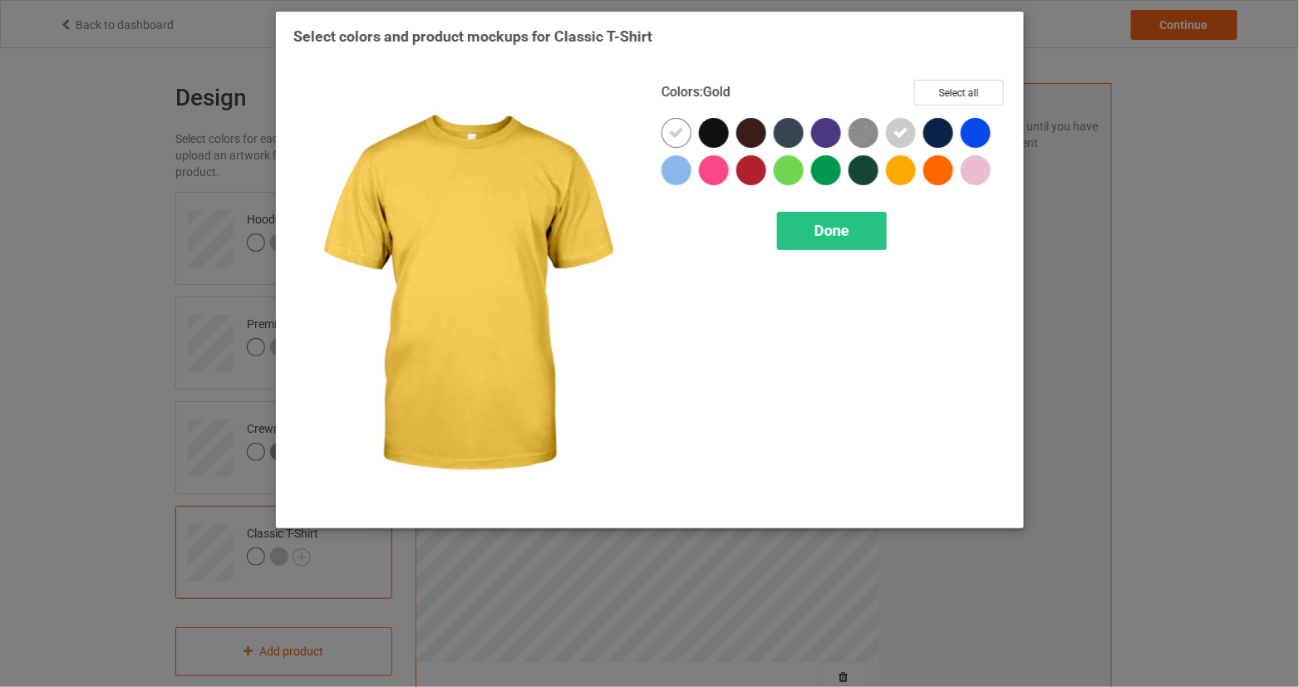
click at [908, 167] on div at bounding box center [901, 170] width 30 height 30
click at [865, 234] on div "Done" at bounding box center [832, 231] width 110 height 38
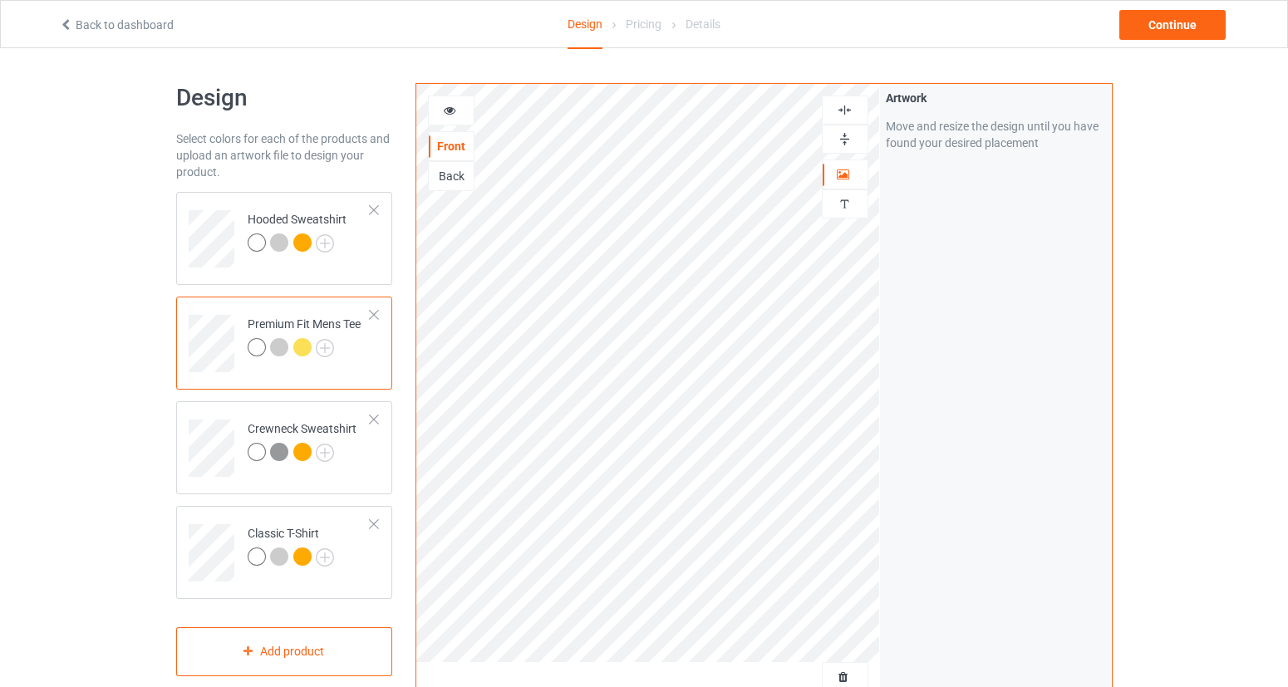
click at [455, 112] on icon at bounding box center [450, 108] width 14 height 12
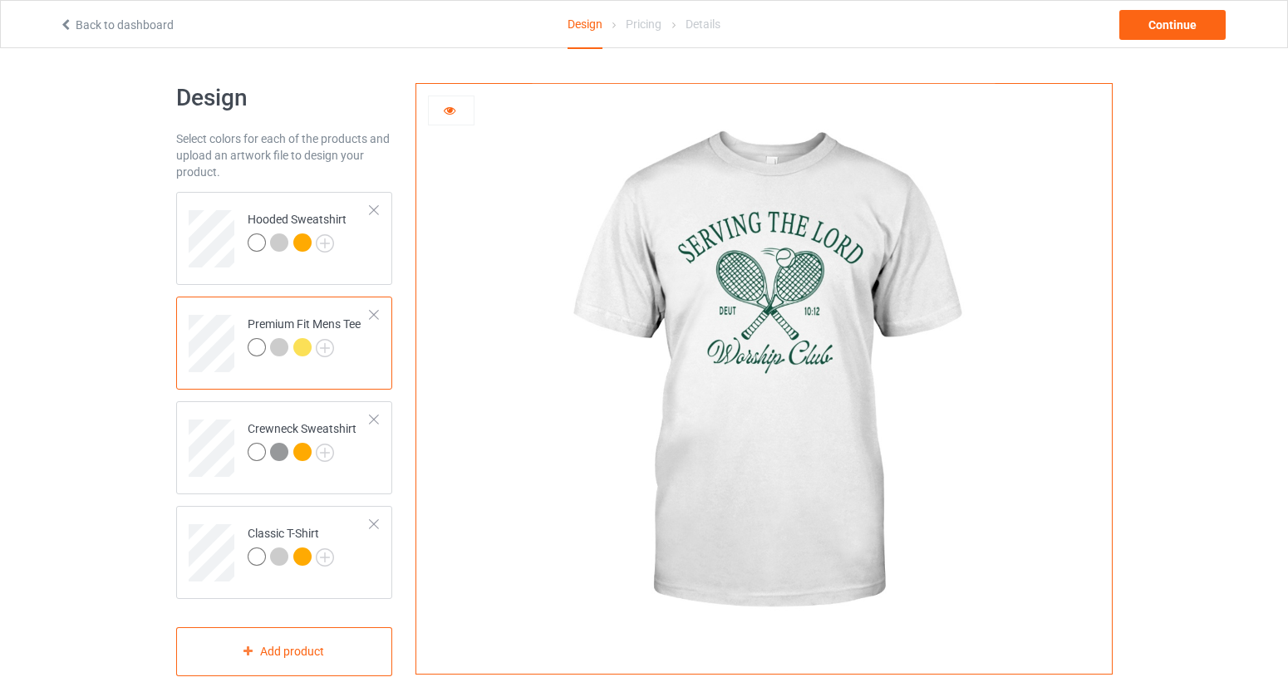
click at [459, 113] on div at bounding box center [451, 110] width 45 height 17
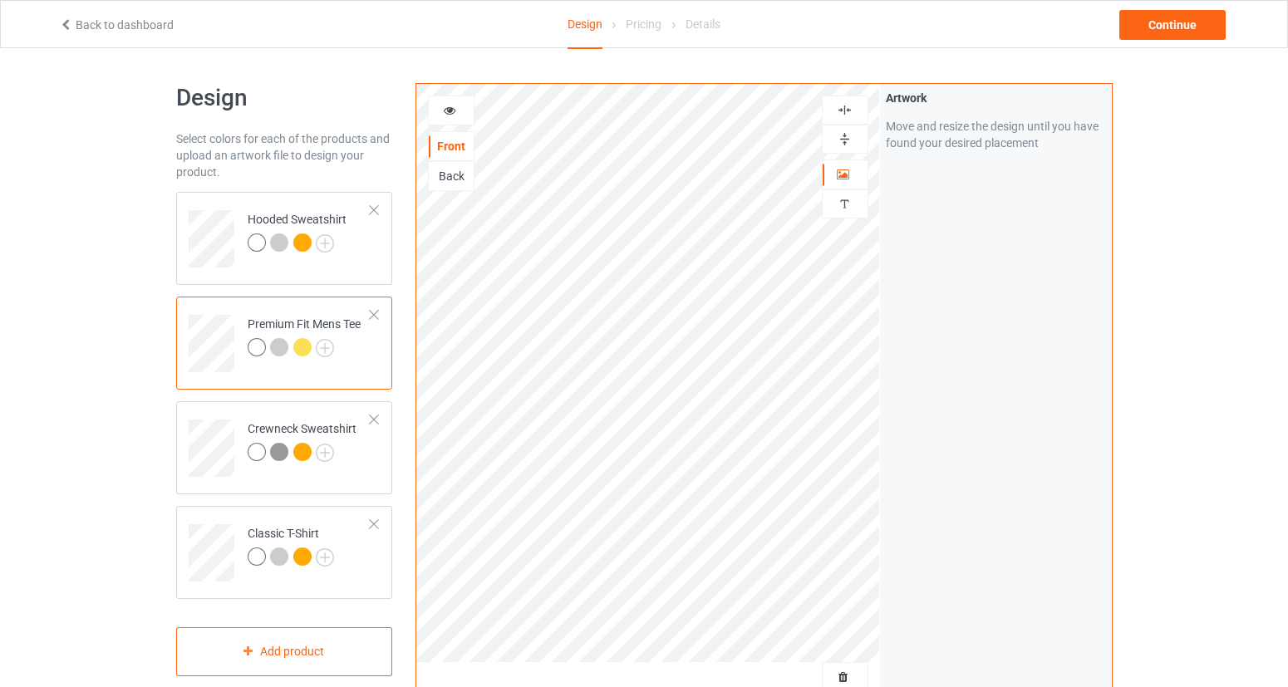
click at [442, 115] on div at bounding box center [451, 110] width 45 height 17
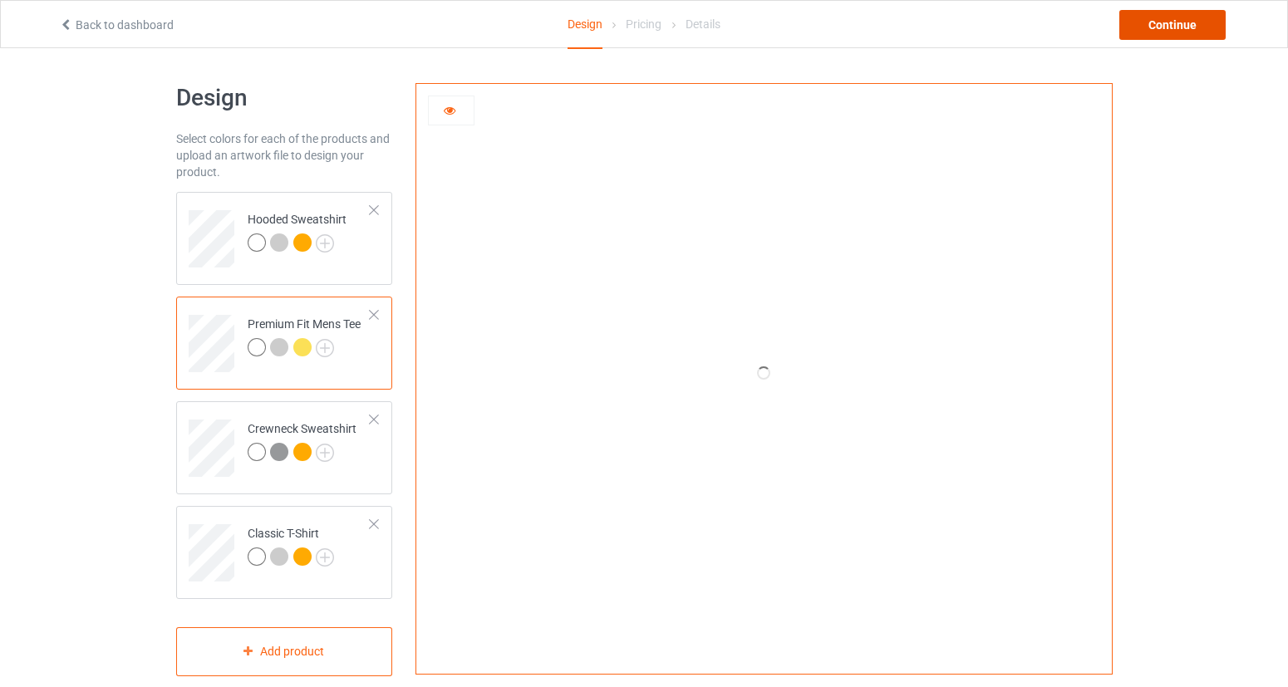
click at [1183, 32] on div "Continue" at bounding box center [1172, 25] width 106 height 30
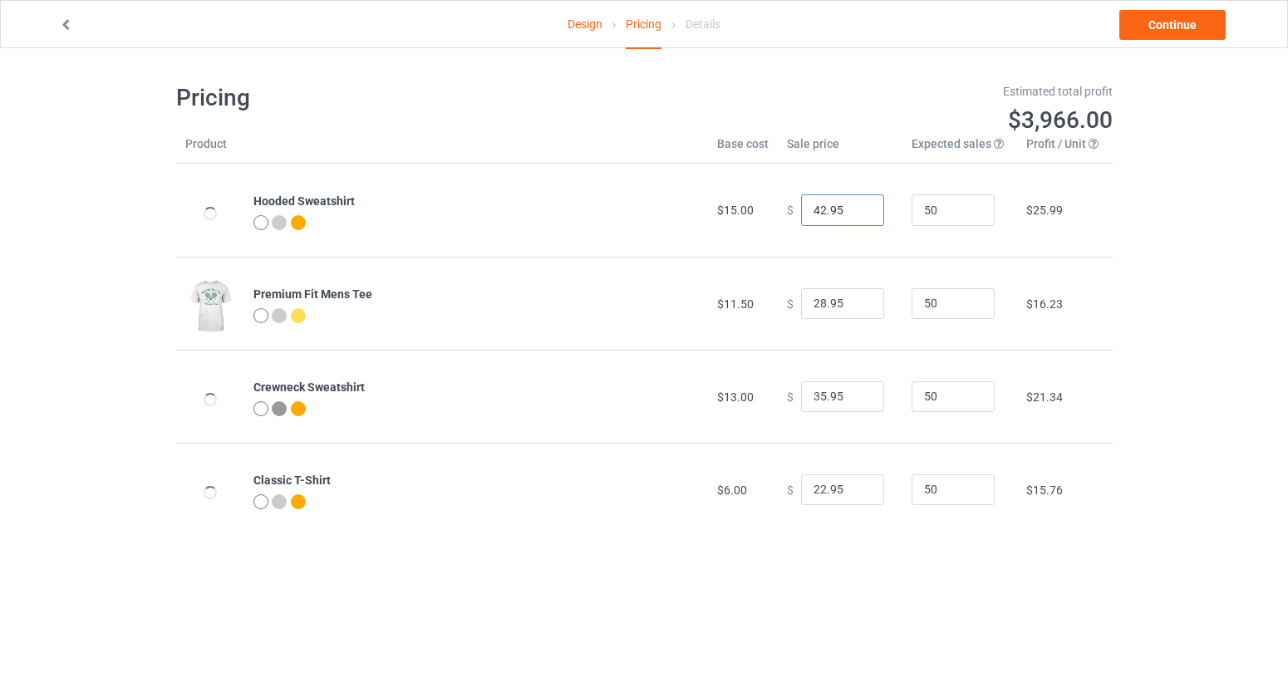
drag, startPoint x: 815, startPoint y: 205, endPoint x: 802, endPoint y: 208, distance: 13.5
click at [802, 208] on input "42.95" at bounding box center [842, 210] width 83 height 32
type input "38.95"
click at [817, 300] on input "28.95" at bounding box center [842, 304] width 83 height 32
type input "23.95"
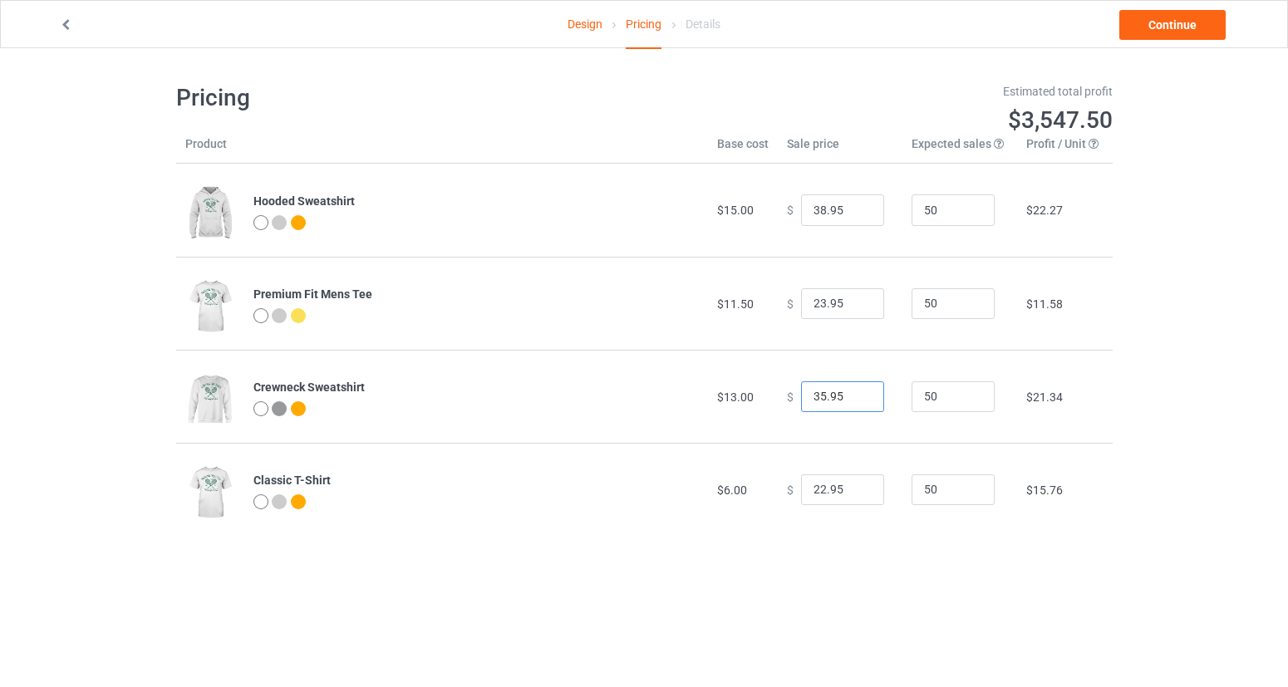
click at [815, 391] on input "35.95" at bounding box center [842, 397] width 83 height 32
type input "32.95"
drag, startPoint x: 807, startPoint y: 493, endPoint x: 816, endPoint y: 493, distance: 9.1
click at [816, 493] on input "22.95" at bounding box center [842, 490] width 83 height 32
type input "19.95"
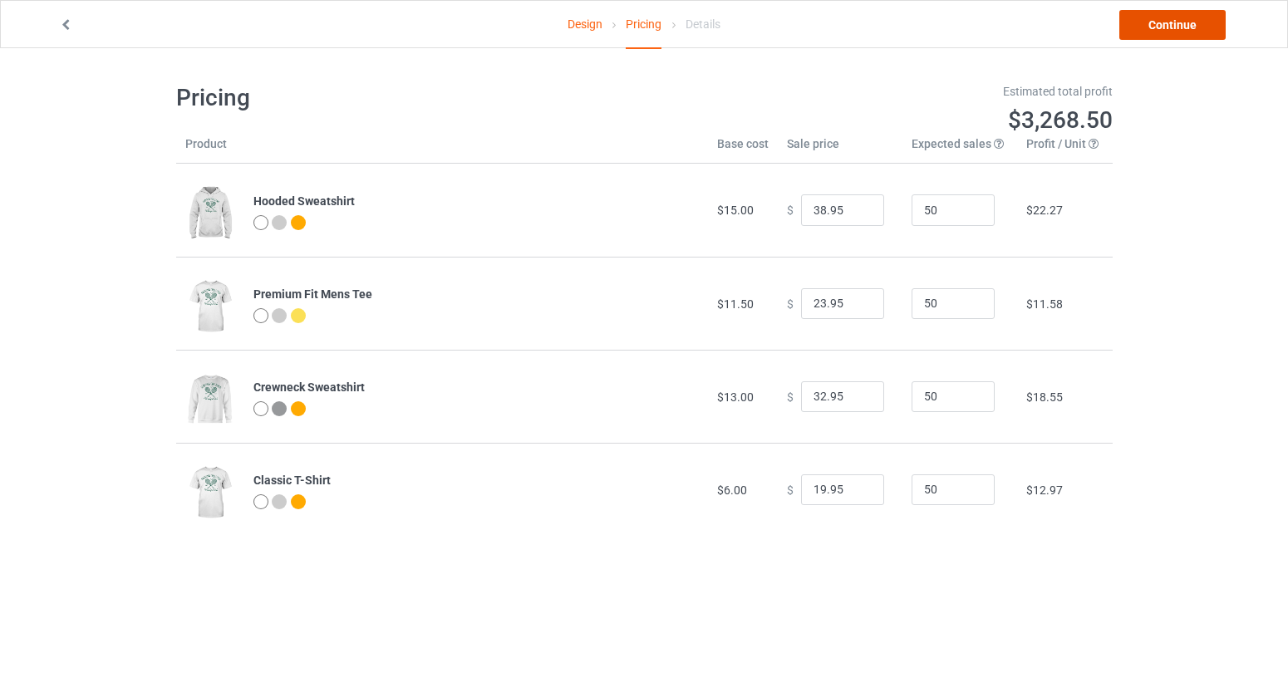
click at [1186, 34] on link "Continue" at bounding box center [1172, 25] width 106 height 30
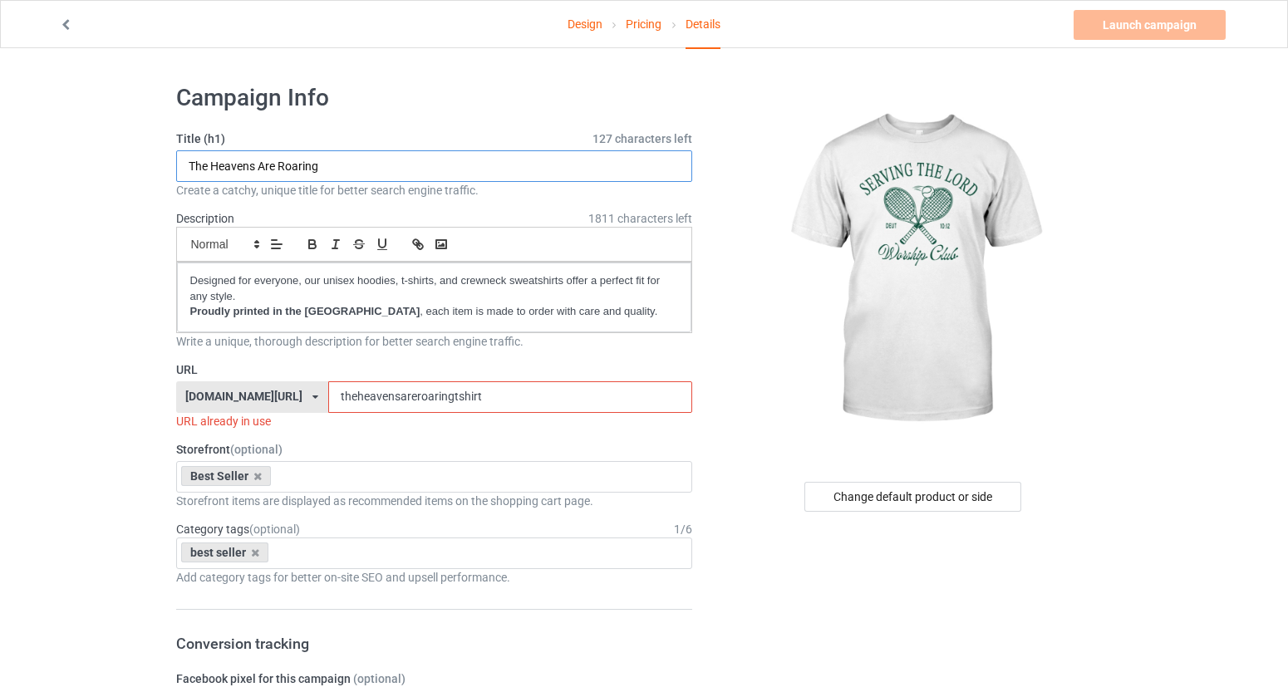
drag, startPoint x: 345, startPoint y: 165, endPoint x: 182, endPoint y: 169, distance: 162.9
click at [182, 169] on input "The Heavens Are Roaring" at bounding box center [434, 166] width 517 height 32
drag, startPoint x: 295, startPoint y: 163, endPoint x: 158, endPoint y: 151, distance: 137.6
type input "Serving The Lord"
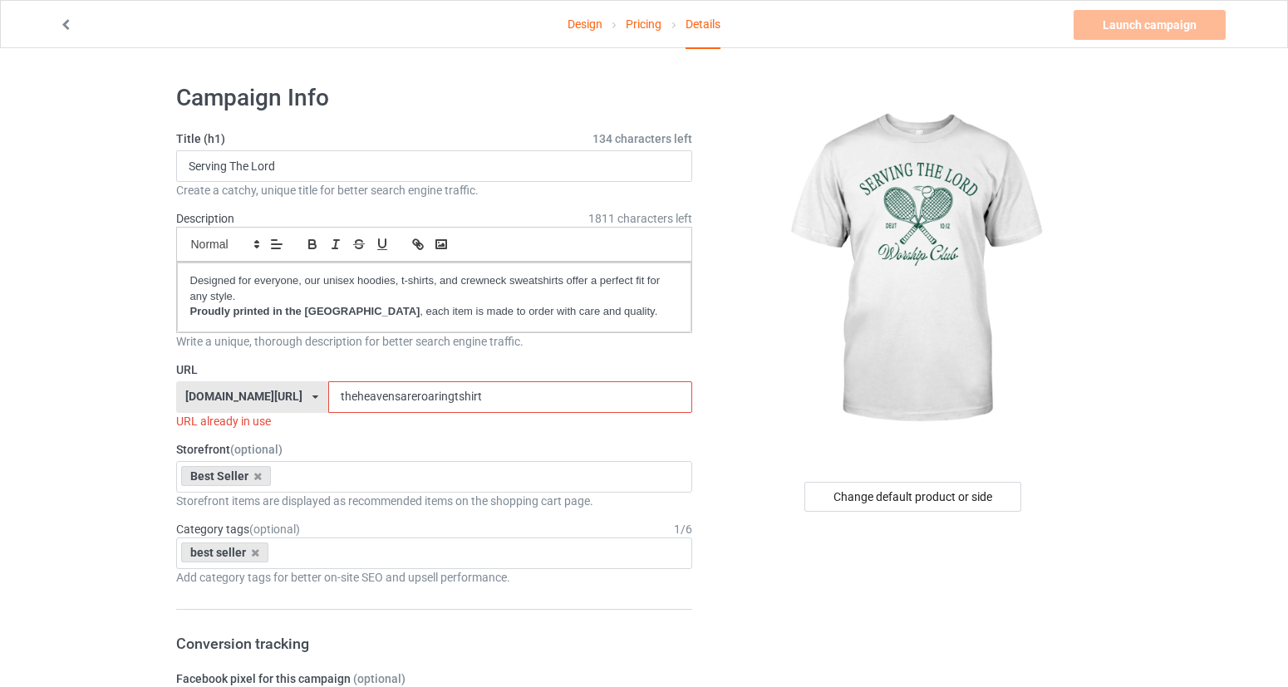
drag, startPoint x: 562, startPoint y: 396, endPoint x: 371, endPoint y: 391, distance: 190.4
click at [371, 391] on div "[DOMAIN_NAME][URL] [DOMAIN_NAME][URL] [DOMAIN_NAME][URL] [DOMAIN_NAME][URL] 5ca…" at bounding box center [434, 397] width 517 height 32
paste input "Serving The Lord"
click at [438, 399] on input "Serving The Lord" at bounding box center [510, 397] width 364 height 32
click at [459, 400] on input "ServingThe Lord" at bounding box center [510, 397] width 364 height 32
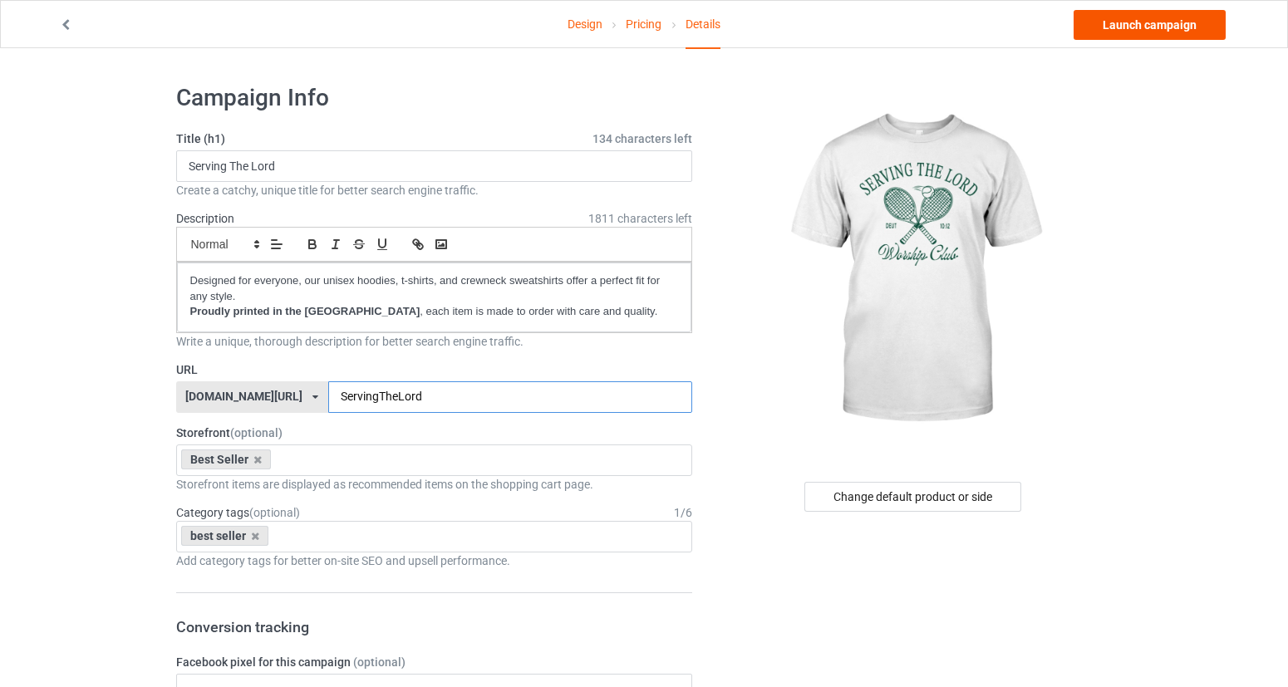
type input "ServingTheLord"
click at [1142, 21] on link "Launch campaign" at bounding box center [1149, 25] width 152 height 30
